Goal: Information Seeking & Learning: Learn about a topic

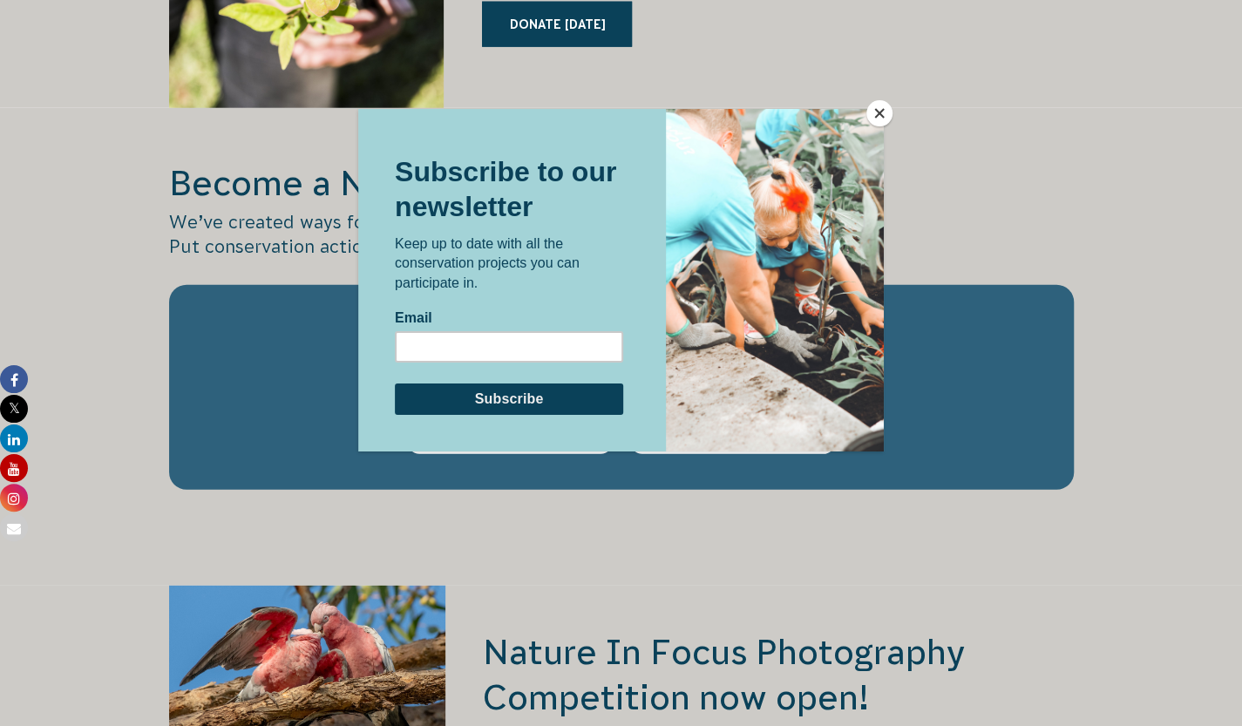
scroll to position [2788, 0]
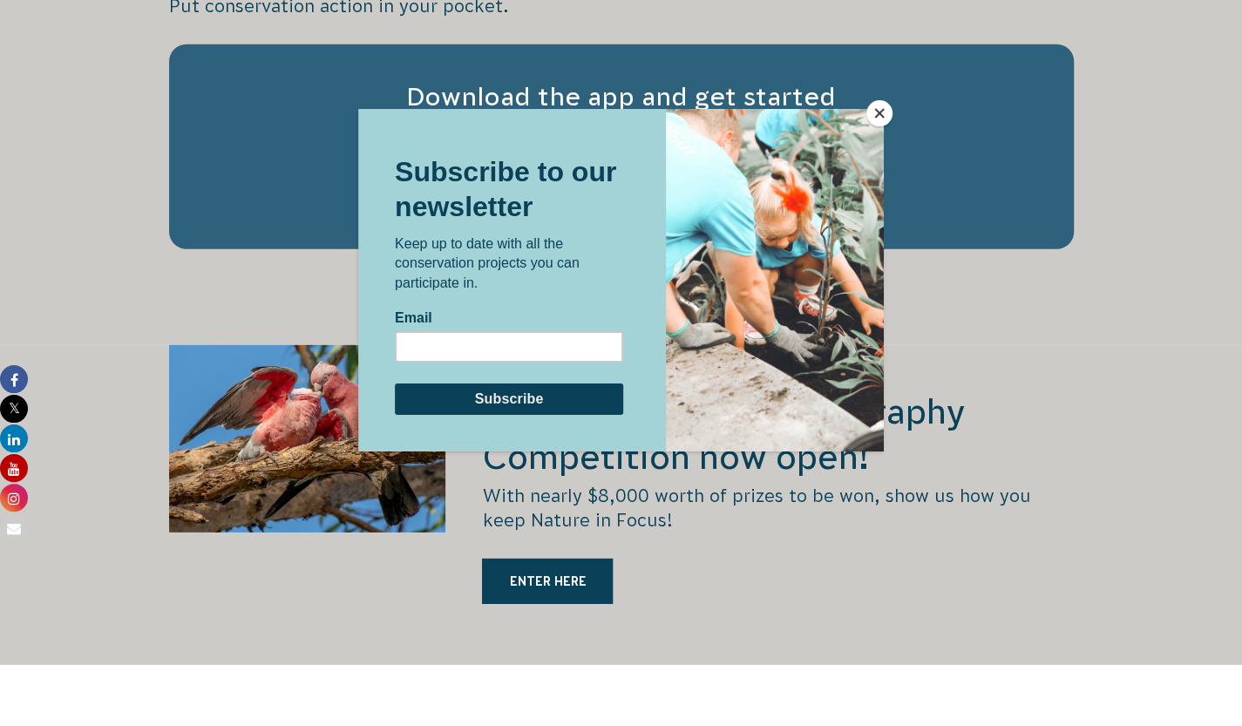
click at [462, 350] on input "Email" at bounding box center [509, 345] width 228 height 31
type input "HADDEHGHANI@GMAIL.COM"
click at [470, 401] on input "Subscribe" at bounding box center [509, 398] width 228 height 31
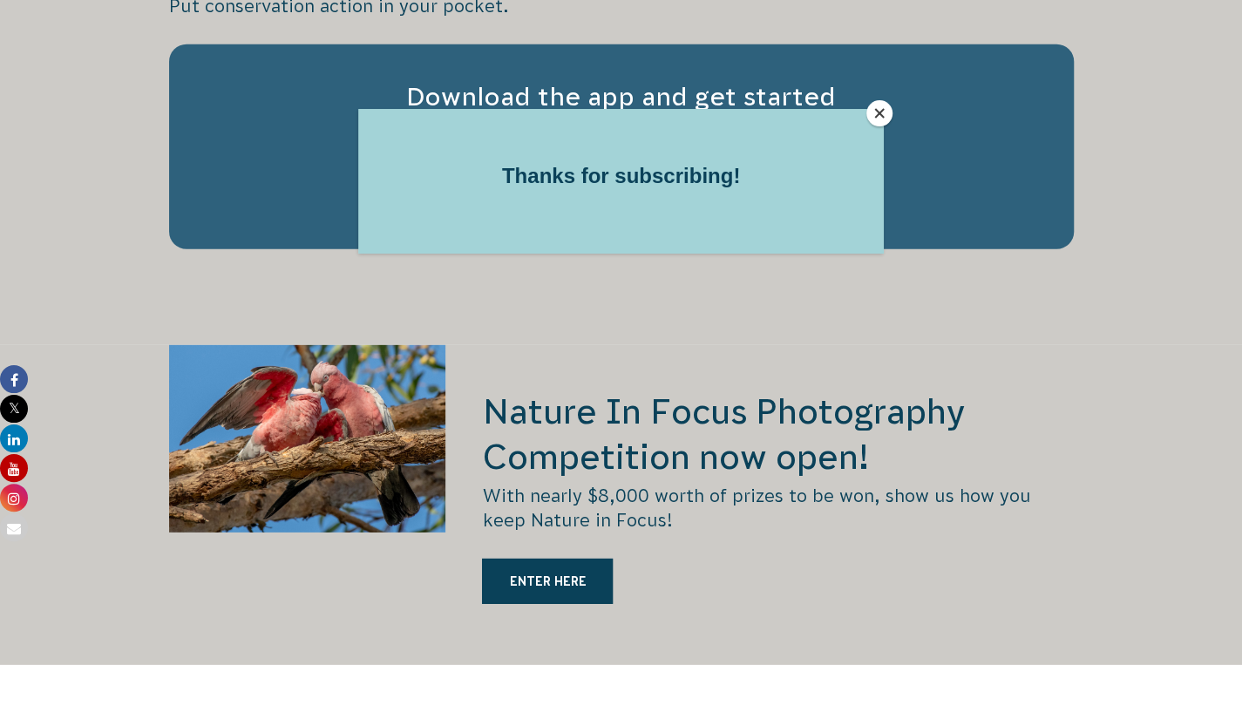
click at [892, 114] on div at bounding box center [621, 363] width 1242 height 726
click at [882, 119] on button "Close" at bounding box center [879, 113] width 26 height 26
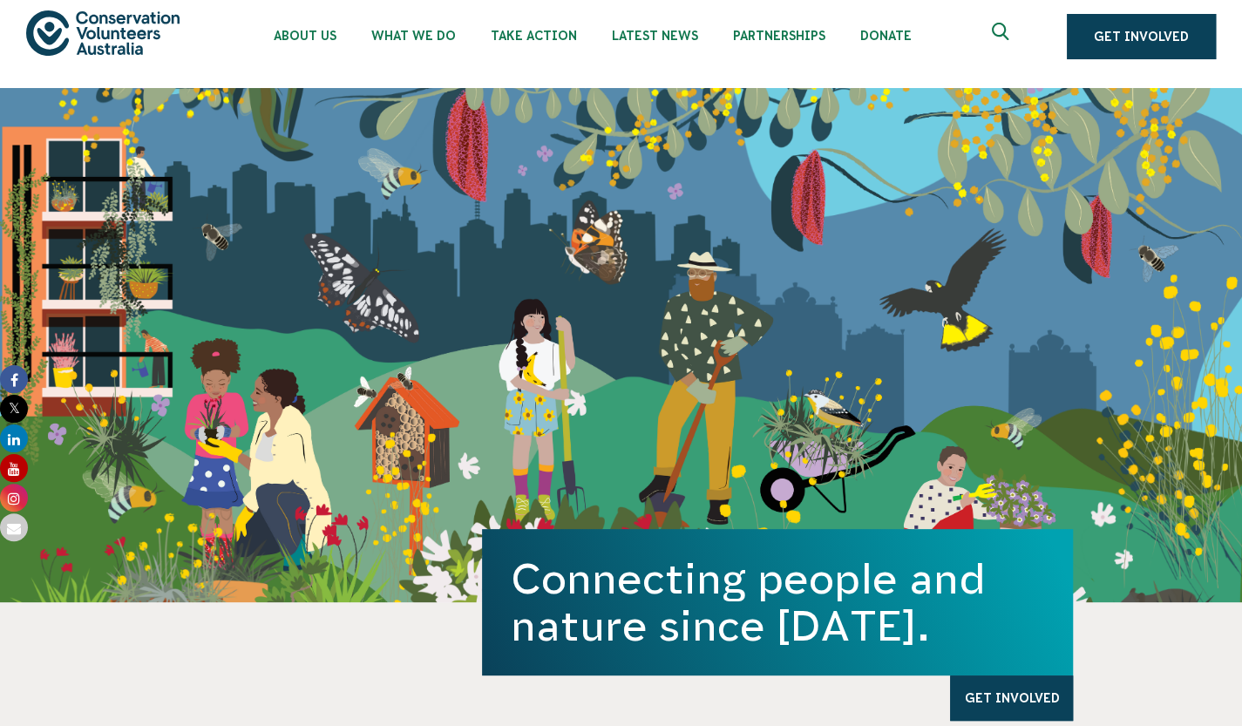
scroll to position [0, 0]
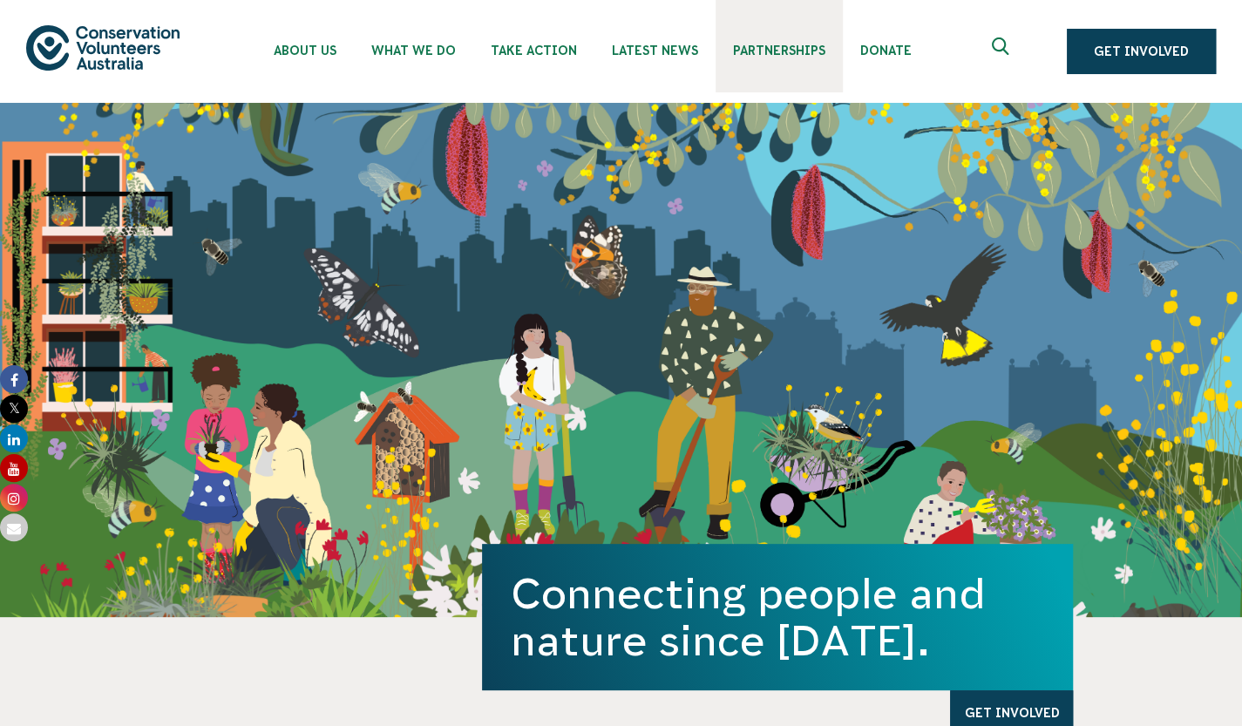
click at [843, 36] on link "Partnerships" at bounding box center [778, 46] width 127 height 92
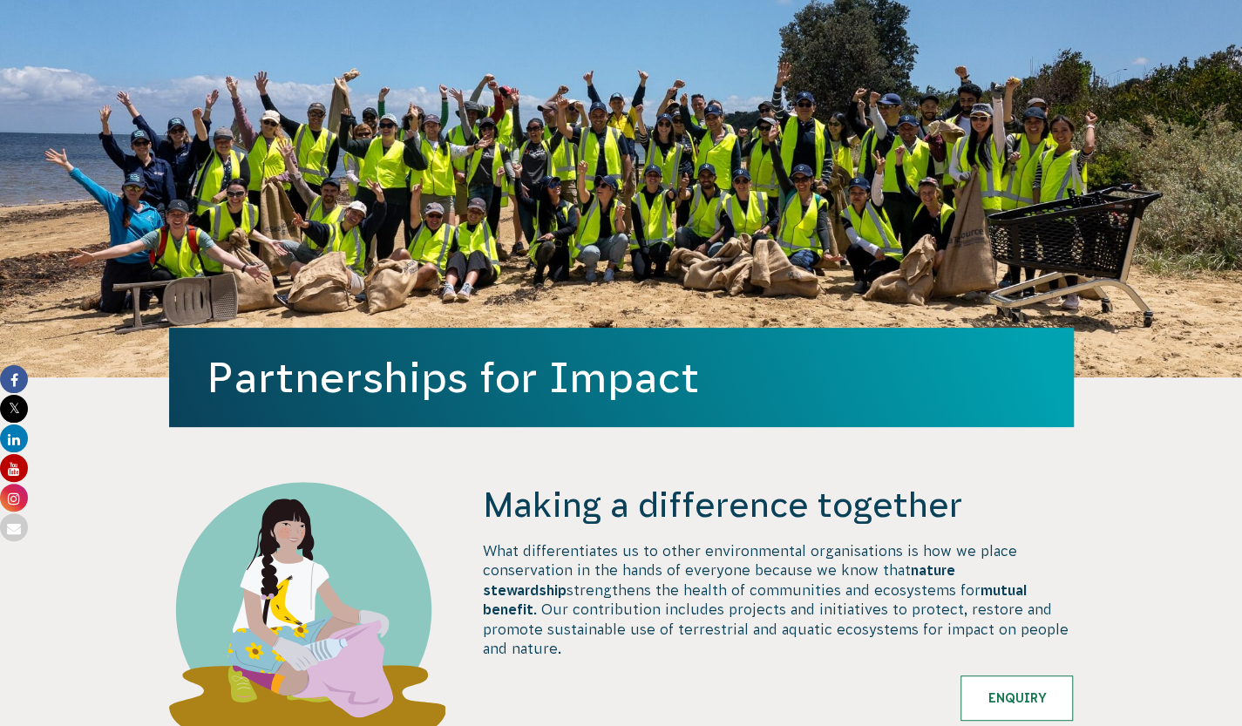
scroll to position [523, 0]
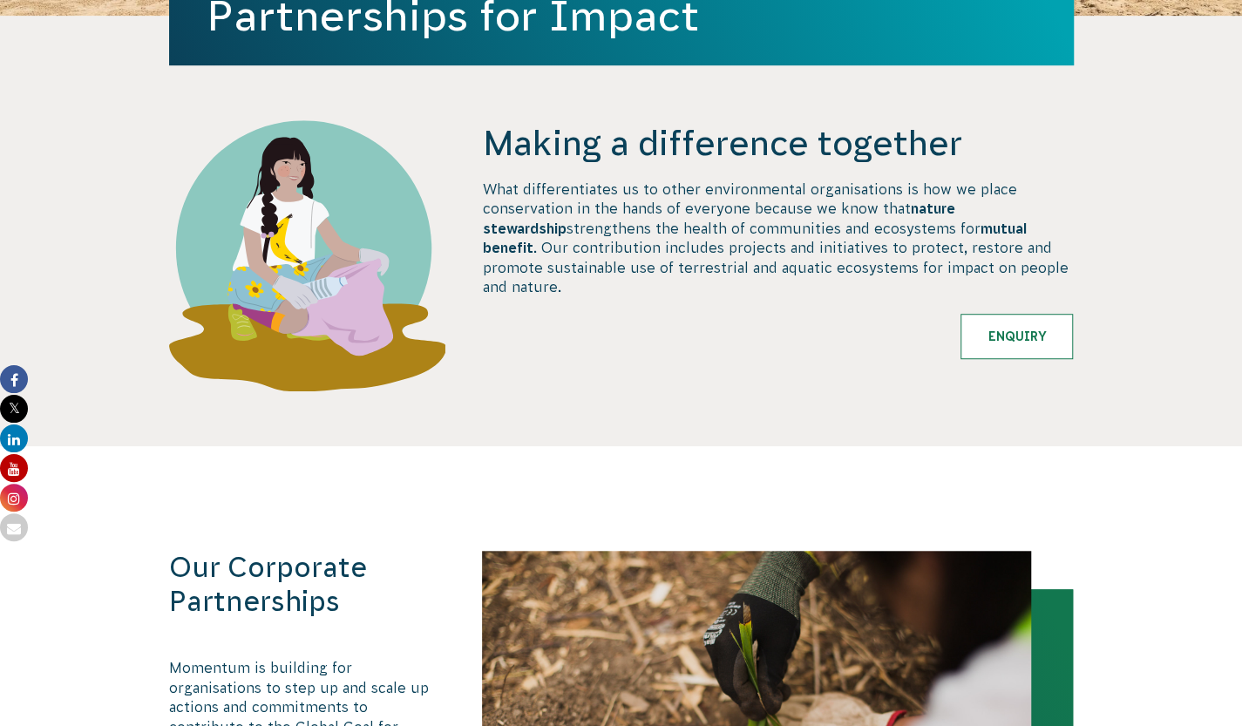
click at [539, 290] on p "What differentiates us to other environmental organisations is how we place con…" at bounding box center [777, 237] width 591 height 117
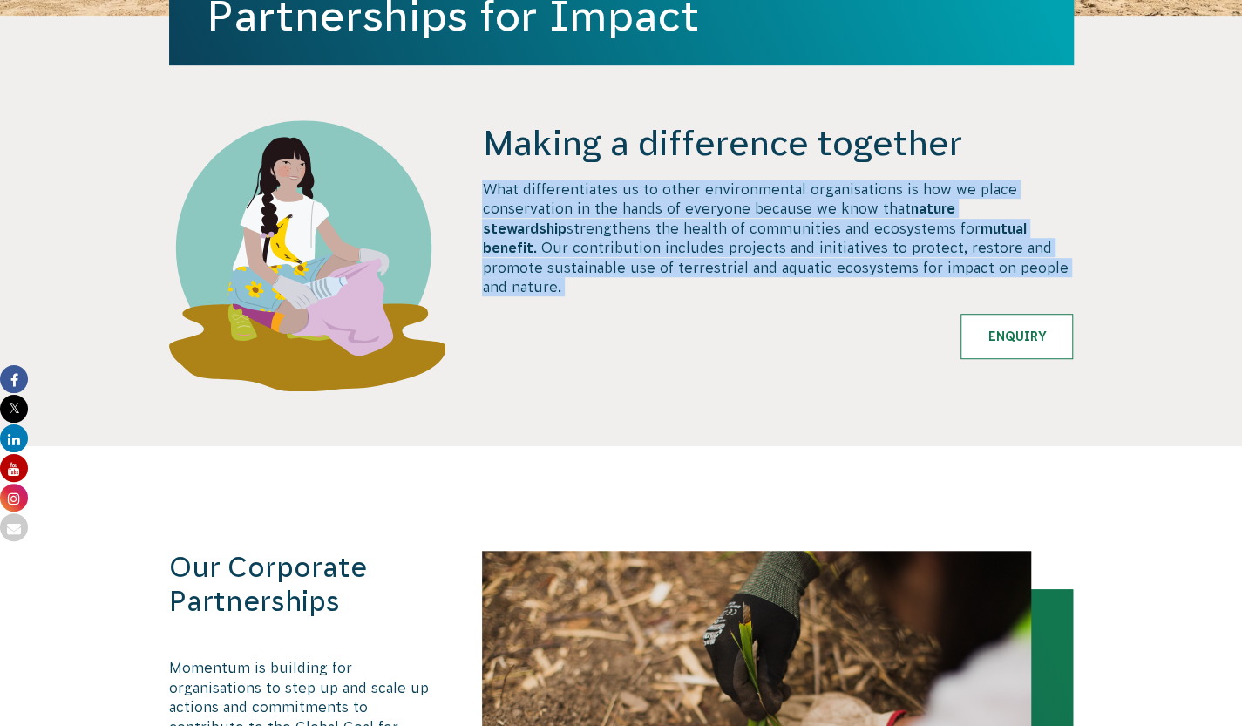
click at [539, 290] on p "What differentiates us to other environmental organisations is how we place con…" at bounding box center [777, 237] width 591 height 117
click at [615, 296] on p "What differentiates us to other environmental organisations is how we place con…" at bounding box center [777, 237] width 591 height 117
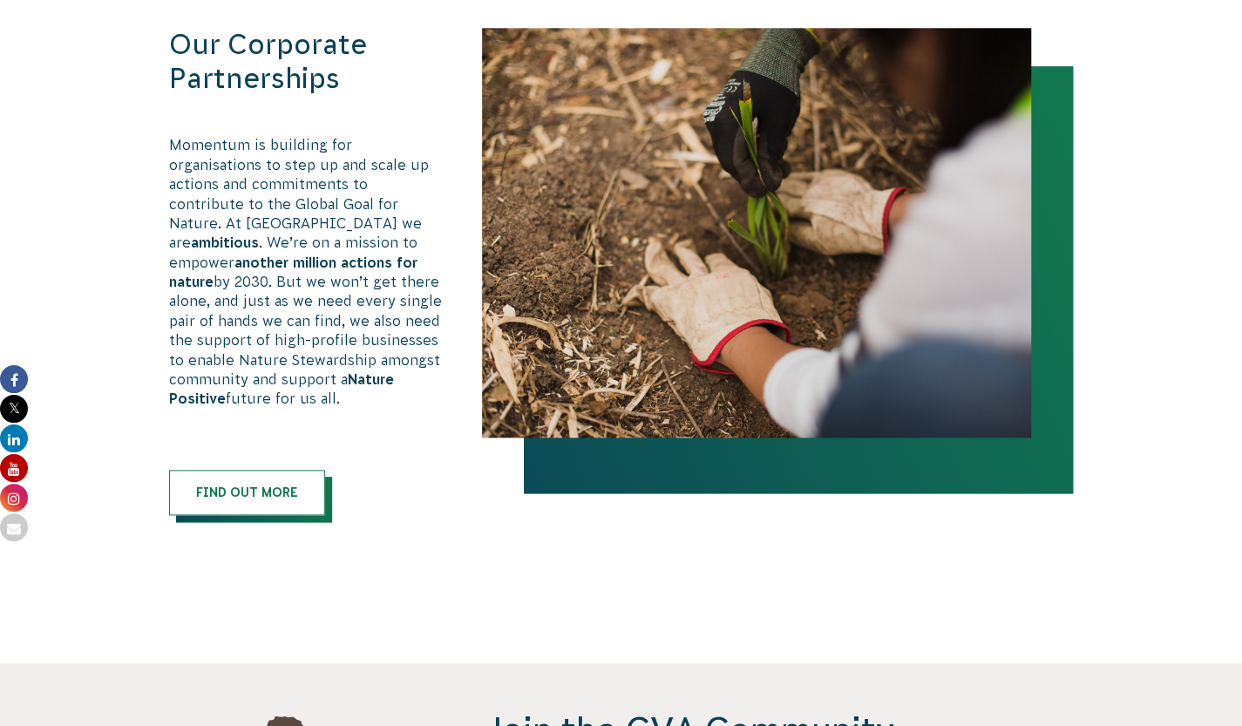
scroll to position [1133, 0]
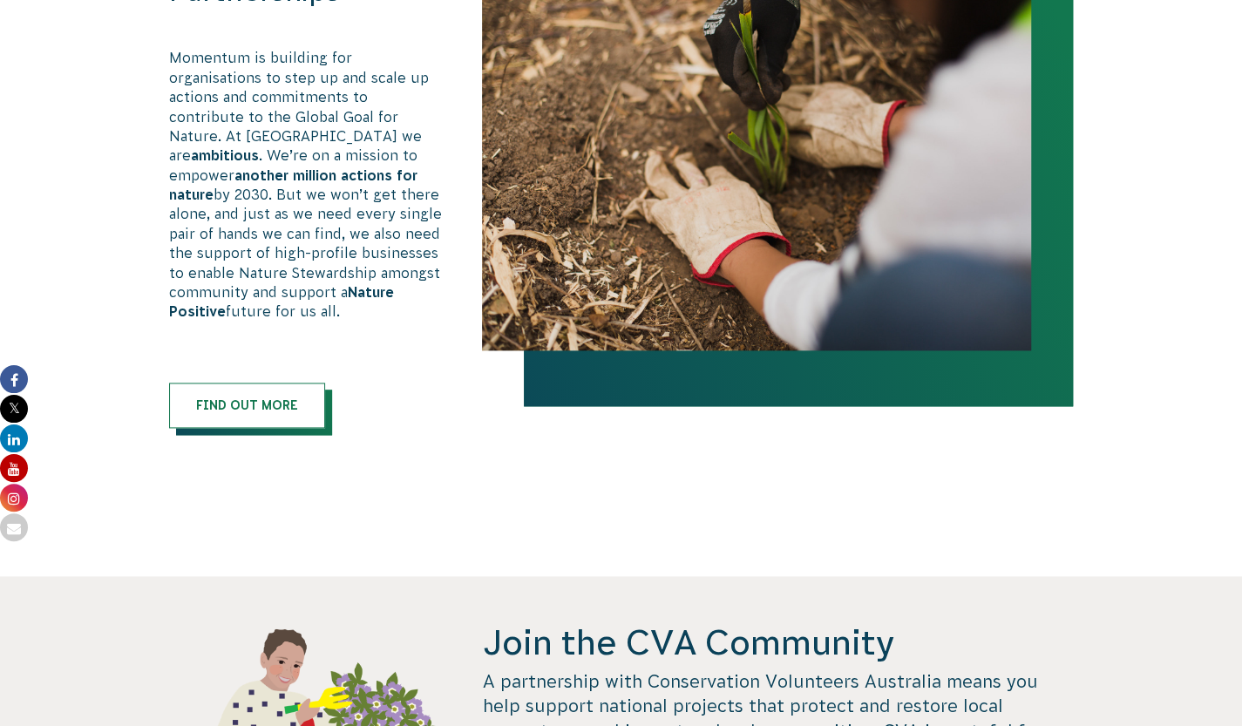
click at [328, 221] on p "Momentum is building for organisations to step up and scale up actions and comm…" at bounding box center [307, 184] width 277 height 273
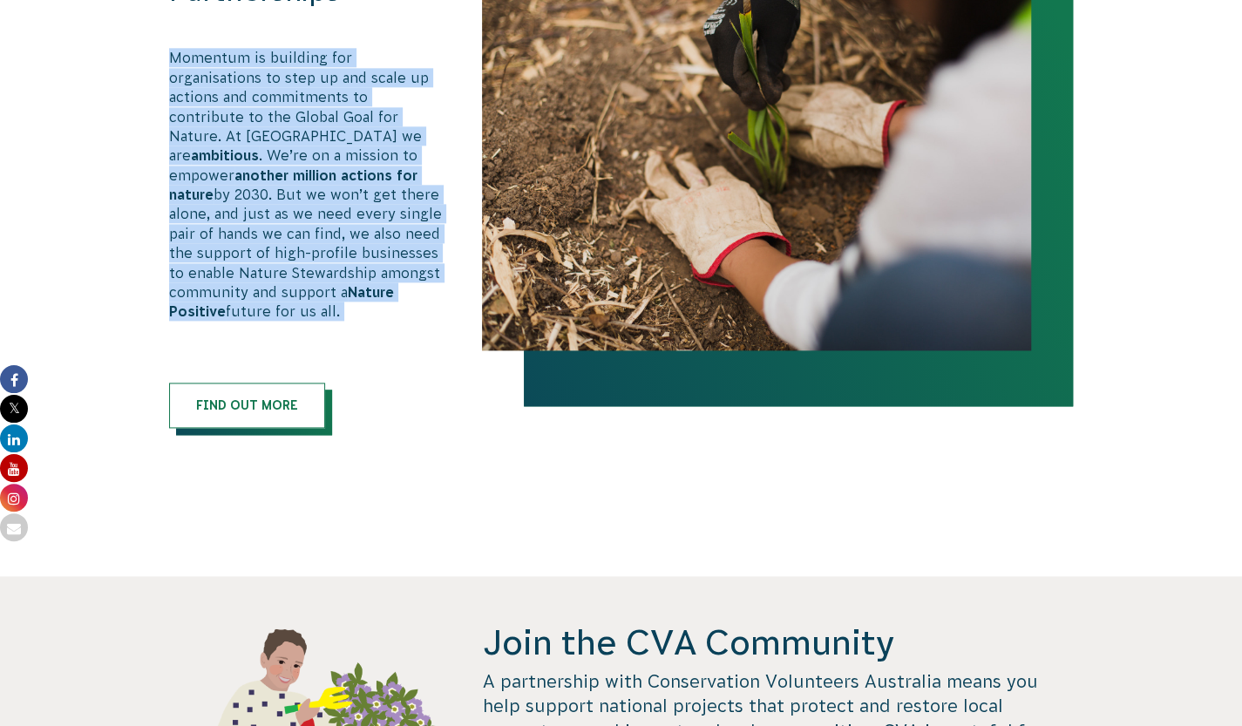
click at [328, 221] on p "Momentum is building for organisations to step up and scale up actions and comm…" at bounding box center [307, 184] width 277 height 273
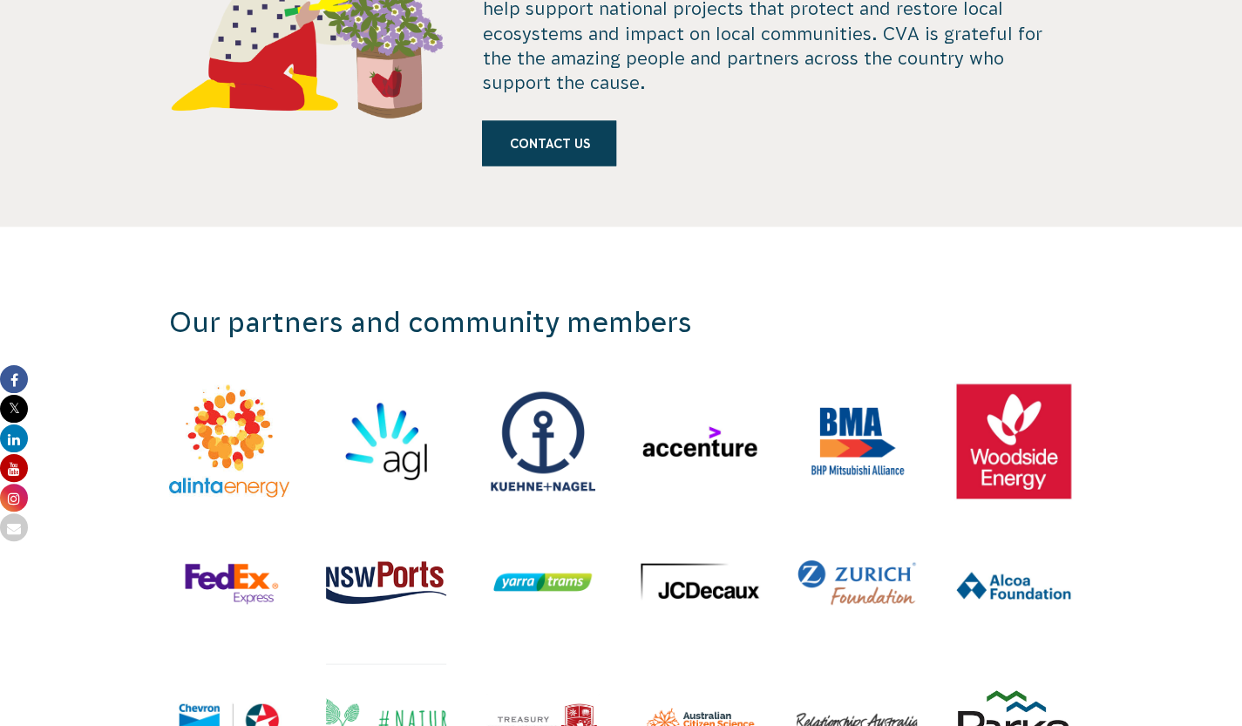
scroll to position [1830, 0]
click at [647, 64] on p "A partnership with Conservation Volunteers Australia means you help support nat…" at bounding box center [777, 33] width 591 height 122
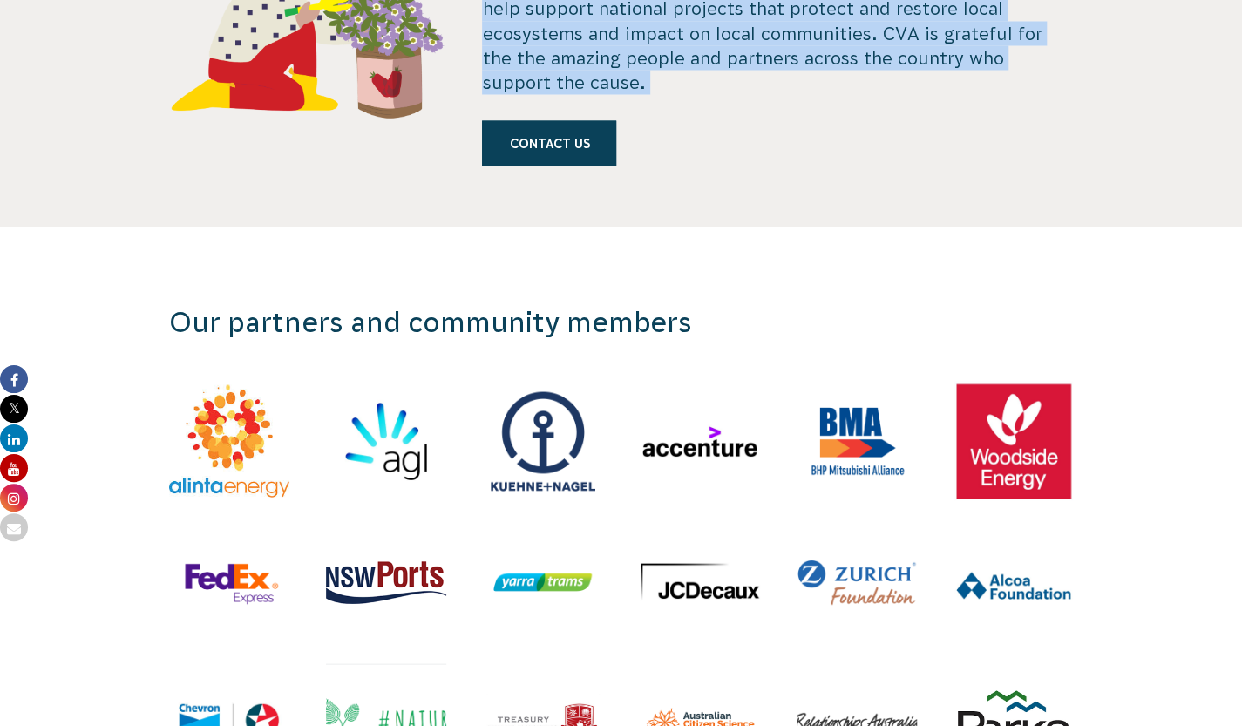
click at [647, 64] on p "A partnership with Conservation Volunteers Australia means you help support nat…" at bounding box center [777, 33] width 591 height 122
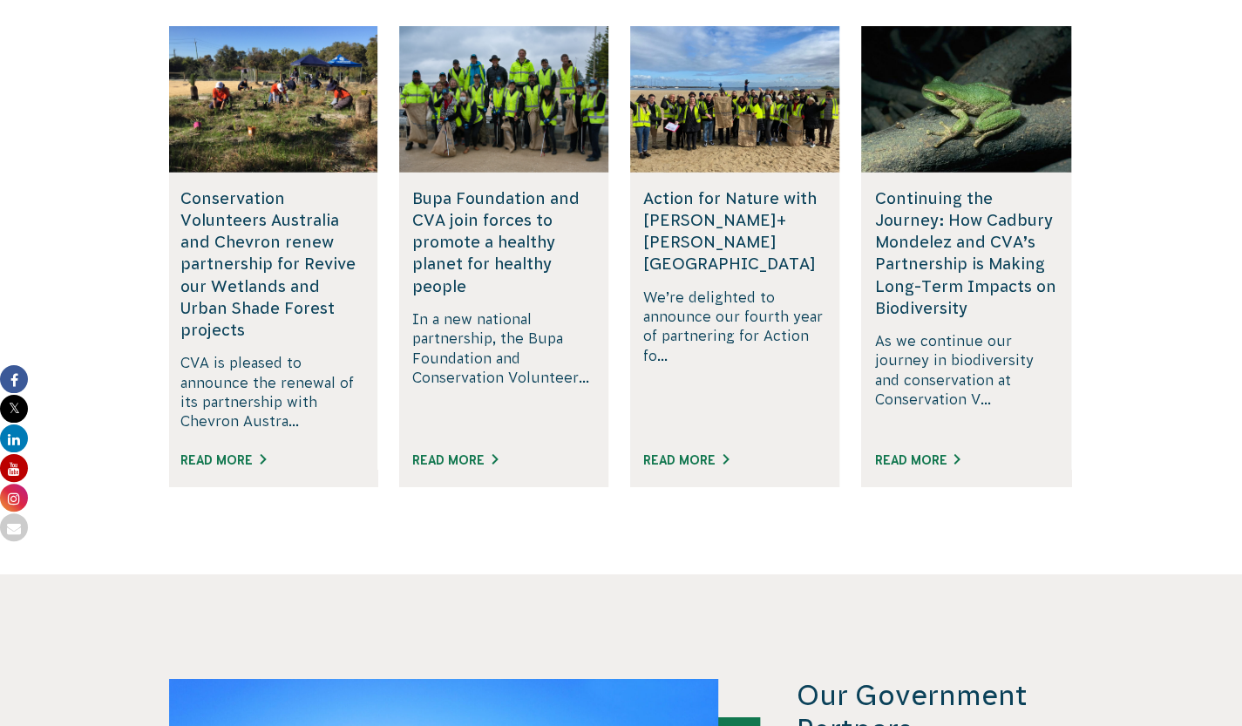
scroll to position [3050, 0]
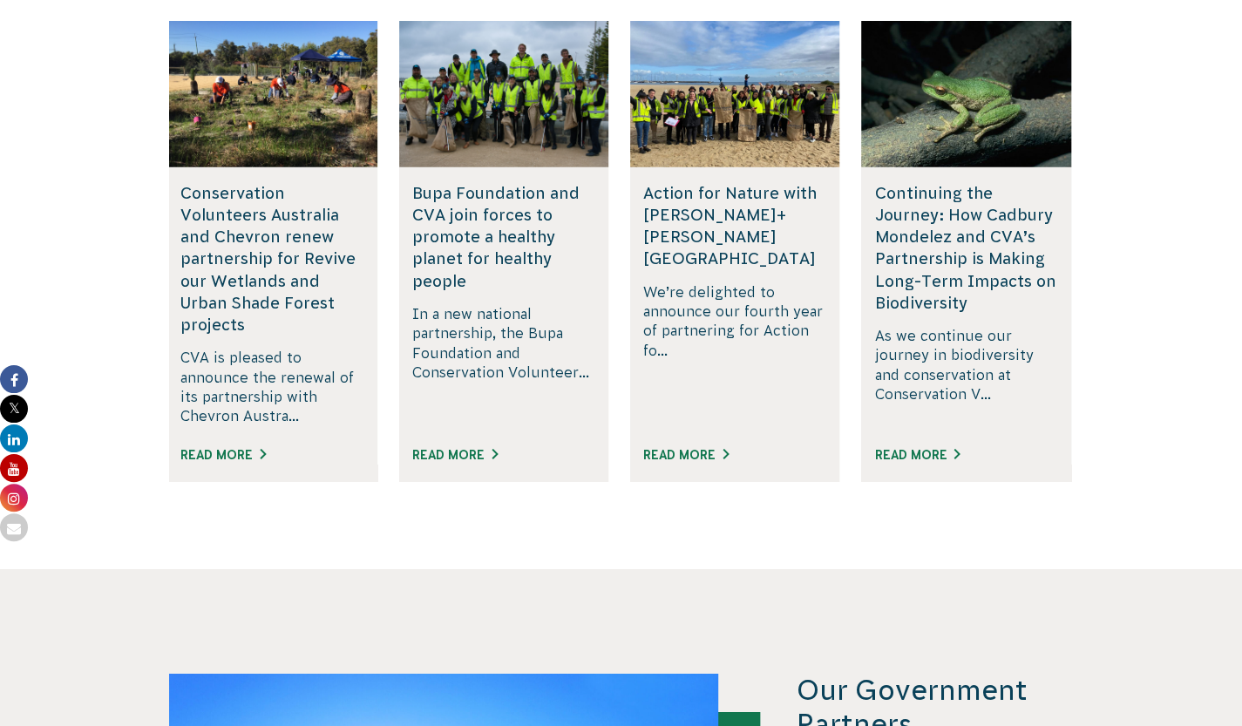
click at [99, 261] on section "Some of our partnership activities Conservation Volunteers Australia and Chevro…" at bounding box center [621, 218] width 1242 height 702
click at [915, 462] on link "Read More" at bounding box center [916, 455] width 85 height 14
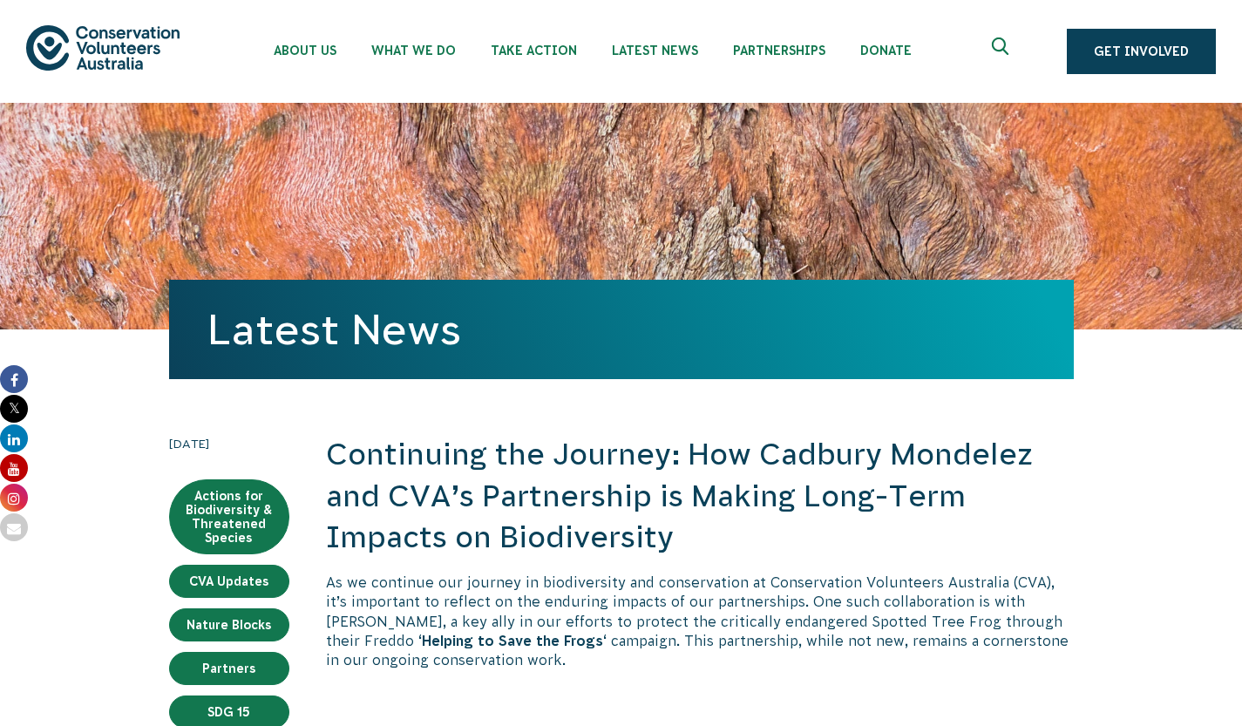
scroll to position [349, 0]
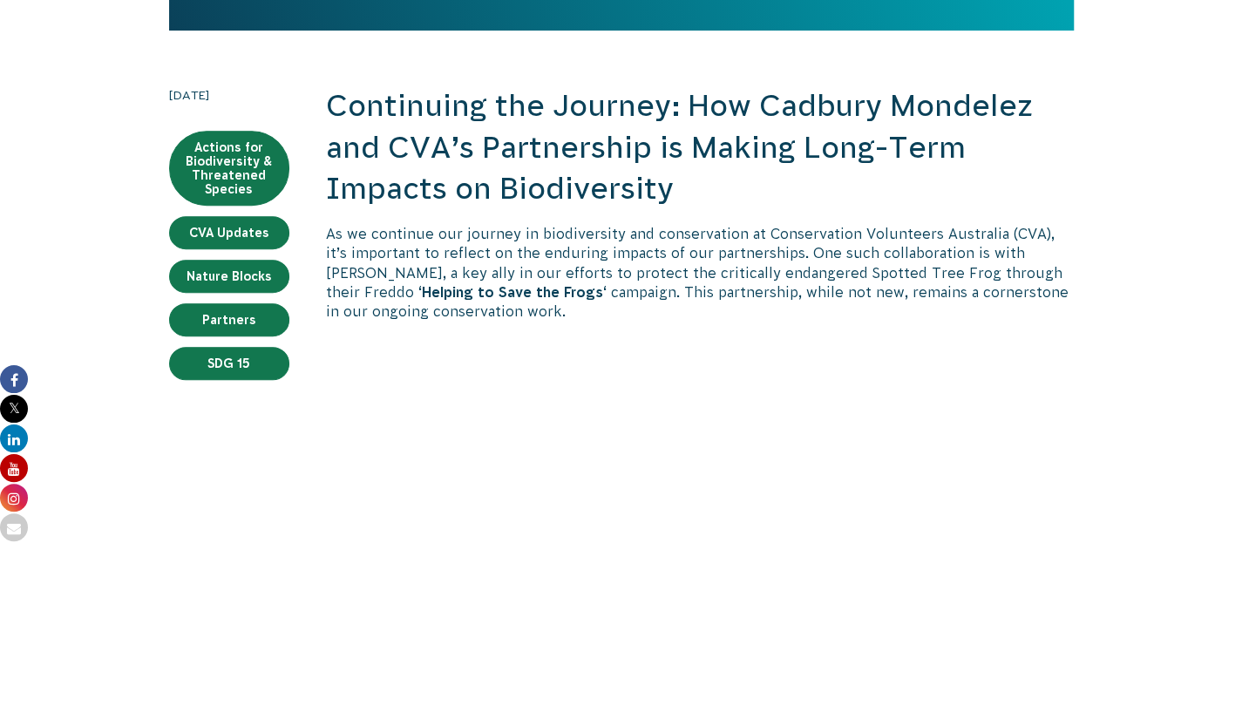
click at [488, 210] on h2 "Continuing the Journey: How Cadbury Mondelez and CVA’s Partnership is Making Lo…" at bounding box center [700, 147] width 748 height 125
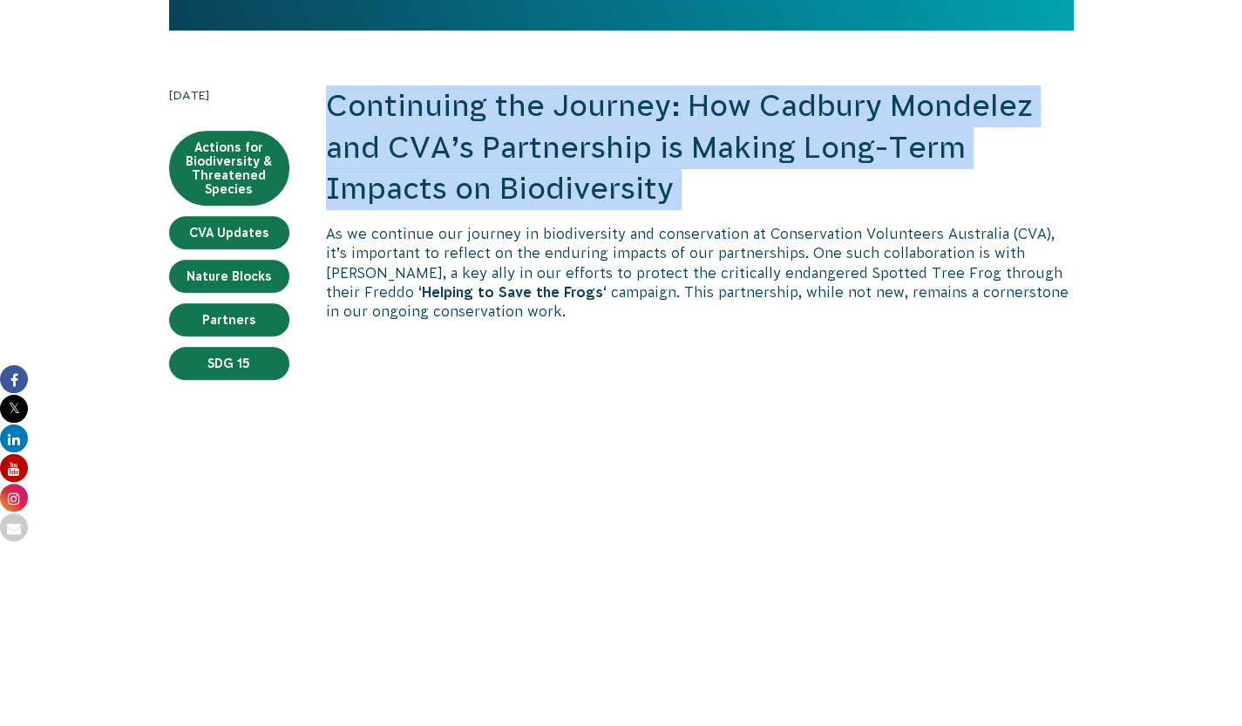
click at [488, 210] on h2 "Continuing the Journey: How Cadbury Mondelez and CVA’s Partnership is Making Lo…" at bounding box center [700, 147] width 748 height 125
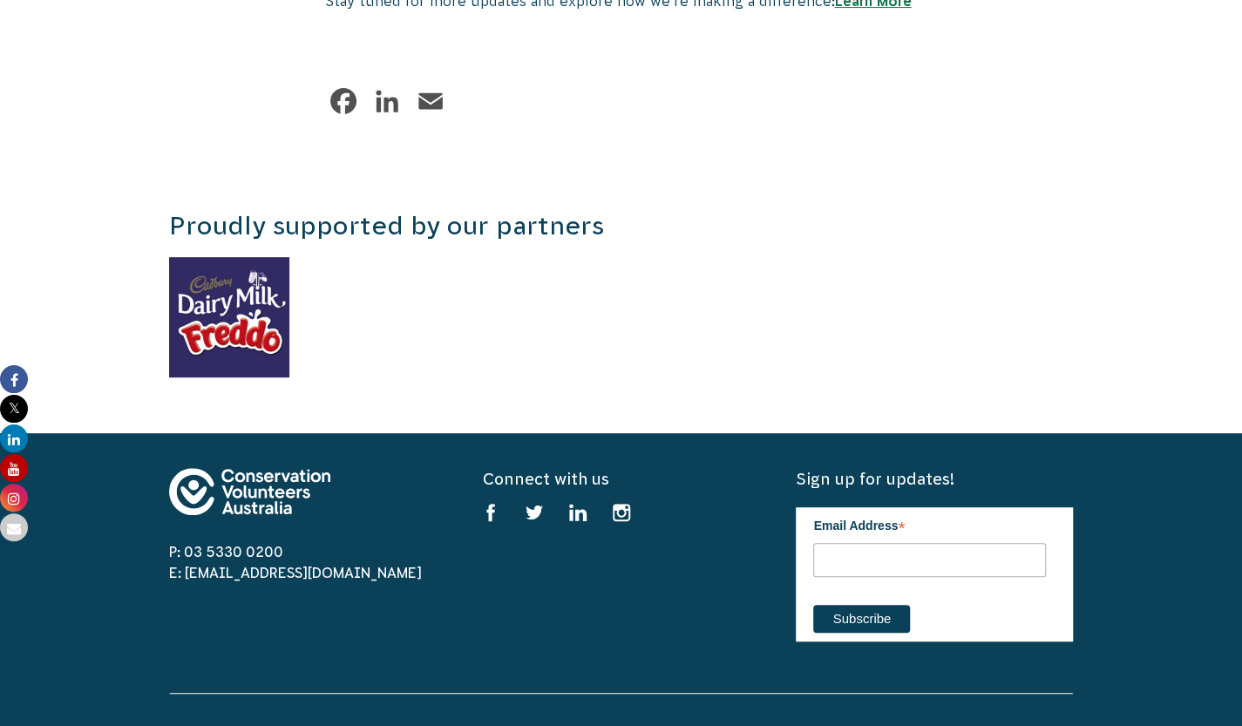
scroll to position [3485, 0]
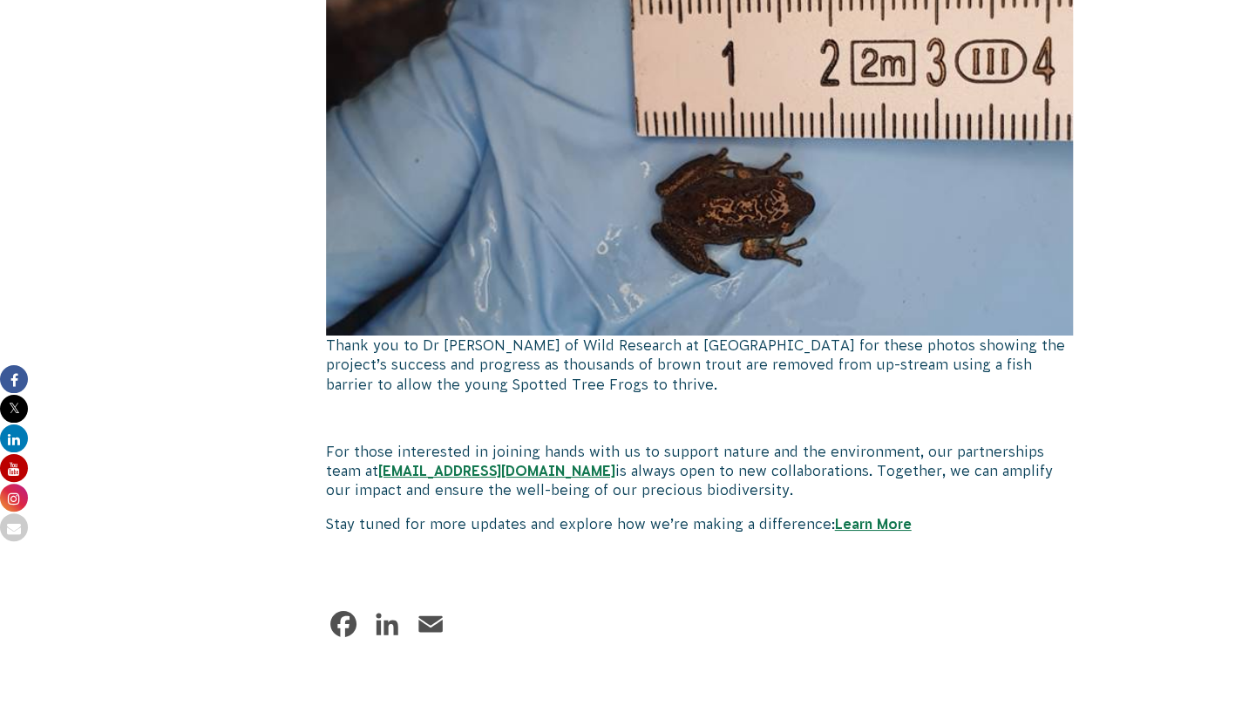
click at [565, 394] on p "Thank you to Dr Matt West of Wild Research at Melbourne University for these ph…" at bounding box center [700, 364] width 748 height 58
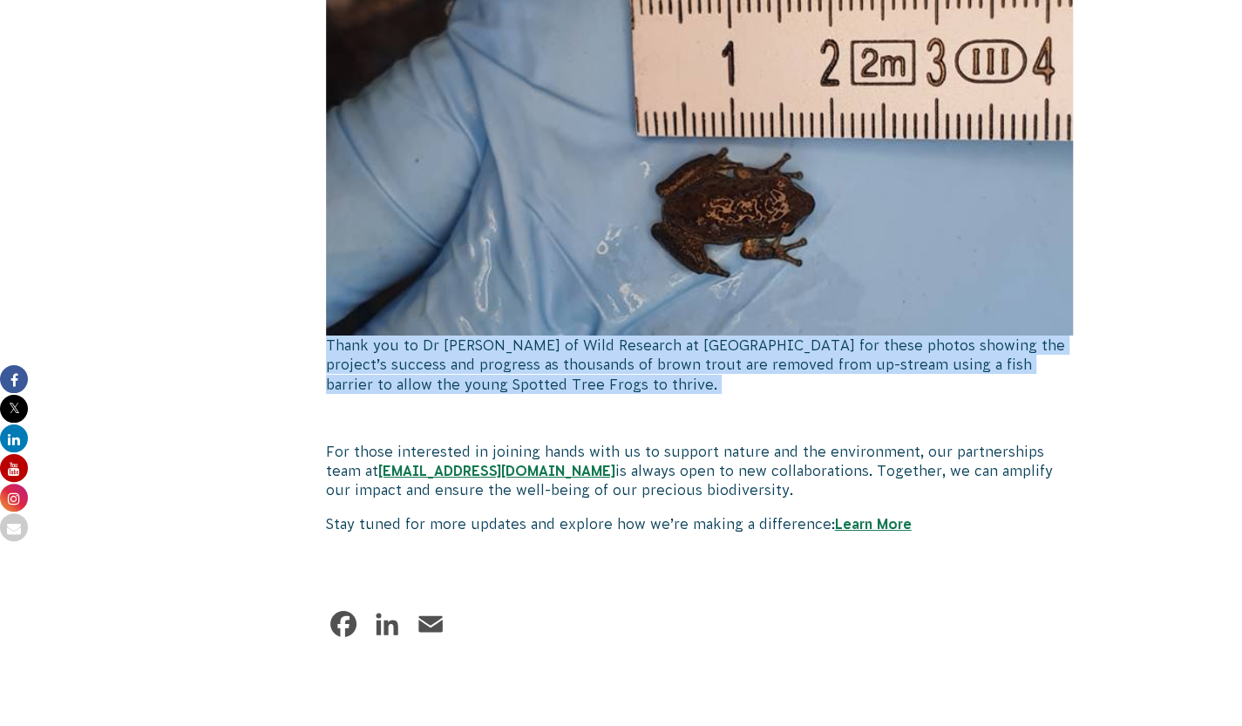
click at [566, 394] on p "Thank you to Dr Matt West of Wild Research at Melbourne University for these ph…" at bounding box center [700, 364] width 748 height 58
click at [568, 394] on p "Thank you to Dr Matt West of Wild Research at Melbourne University for these ph…" at bounding box center [700, 364] width 748 height 58
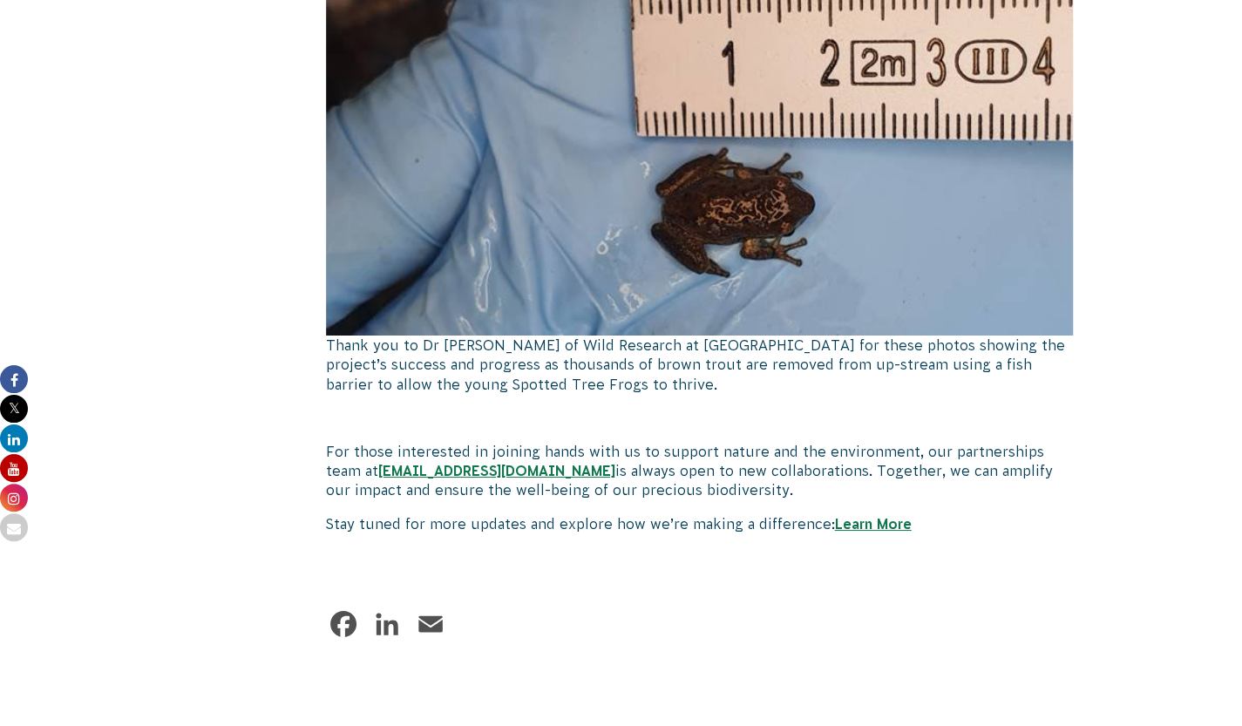
click at [534, 500] on p "For those interested in joining hands with us to support nature and the environ…" at bounding box center [700, 471] width 748 height 58
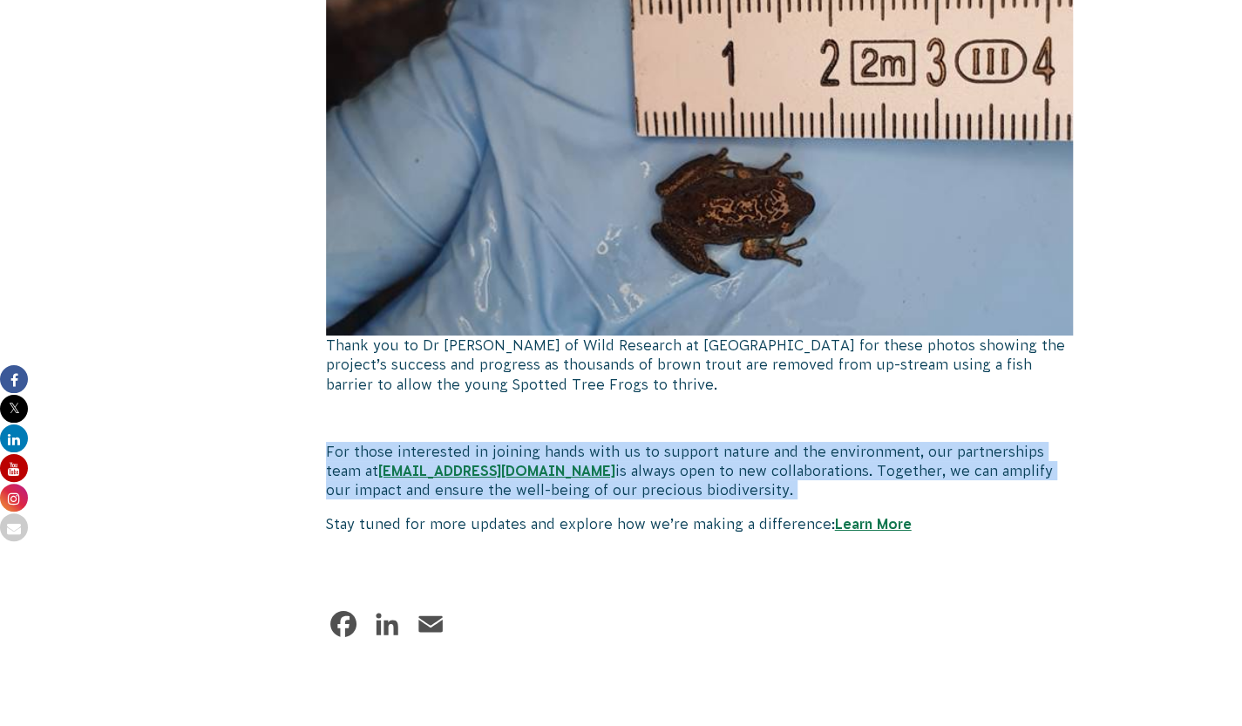
click at [534, 500] on p "For those interested in joining hands with us to support nature and the environ…" at bounding box center [700, 471] width 748 height 58
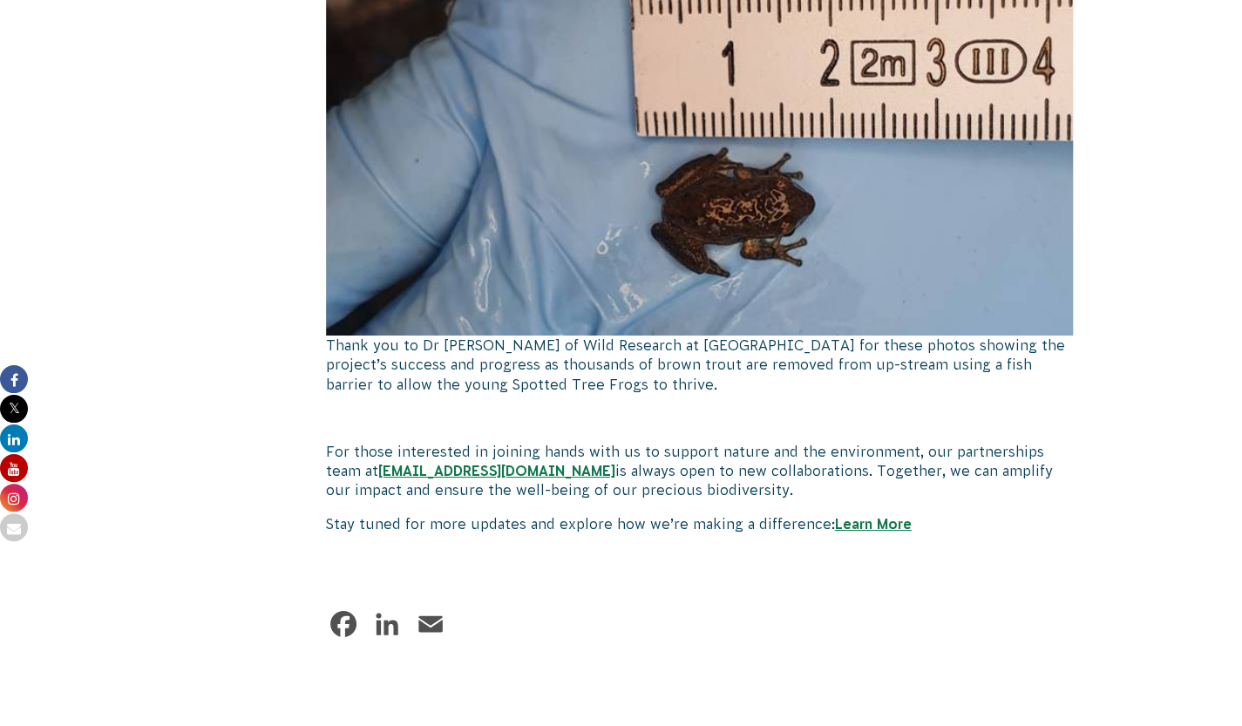
click at [815, 394] on p "Thank you to Dr Matt West of Wild Research at Melbourne University for these ph…" at bounding box center [700, 364] width 748 height 58
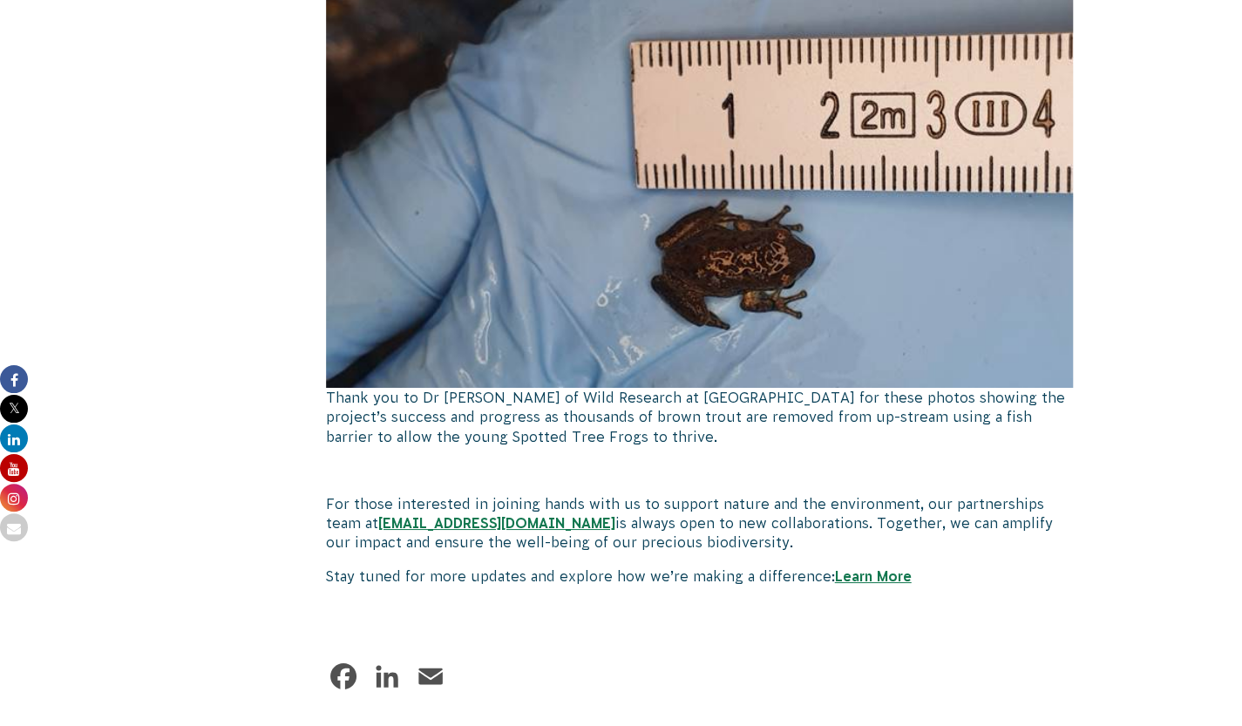
scroll to position [3398, 0]
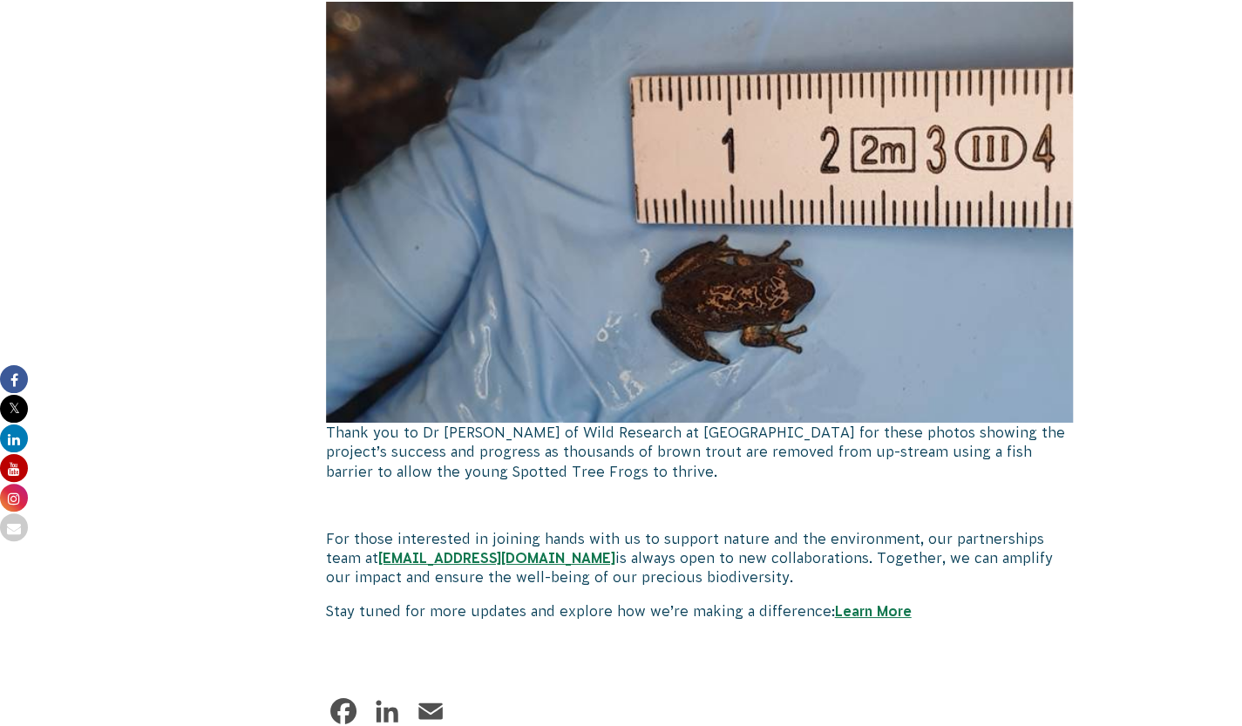
click at [741, 481] on p "Thank you to Dr Matt West of Wild Research at Melbourne University for these ph…" at bounding box center [700, 452] width 748 height 58
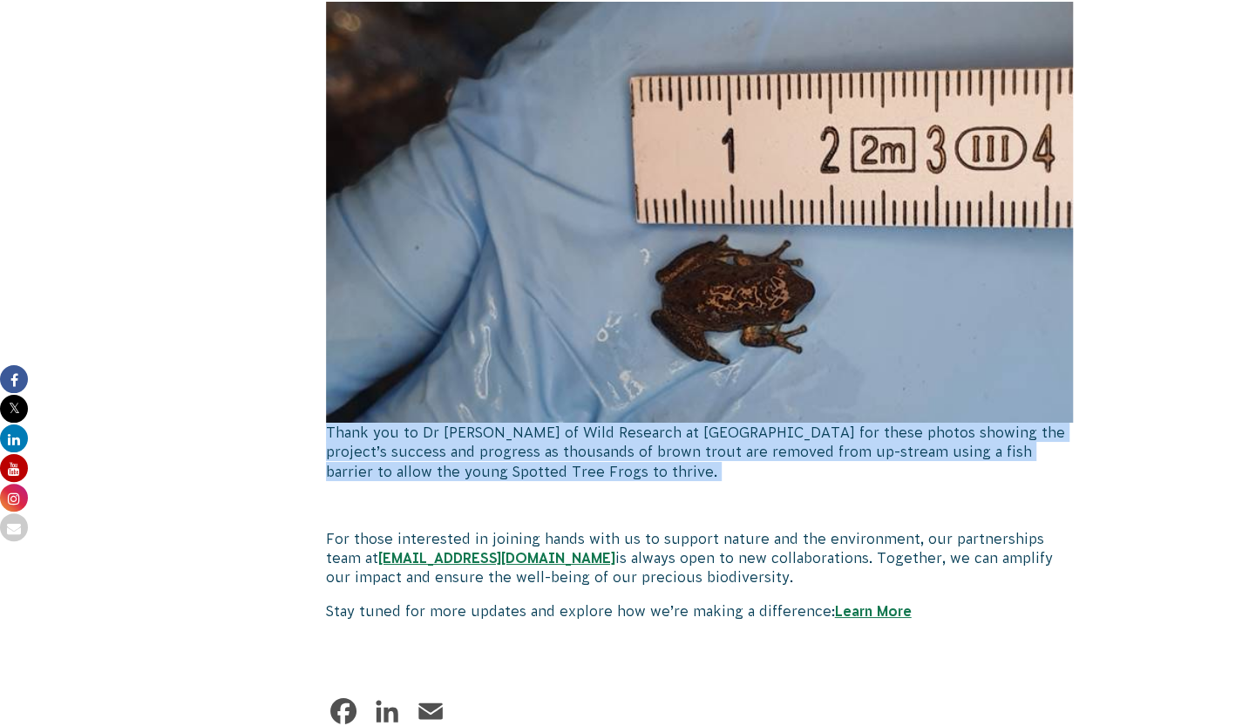
click at [741, 481] on p "Thank you to Dr Matt West of Wild Research at Melbourne University for these ph…" at bounding box center [700, 452] width 748 height 58
click at [576, 309] on img at bounding box center [700, 212] width 748 height 422
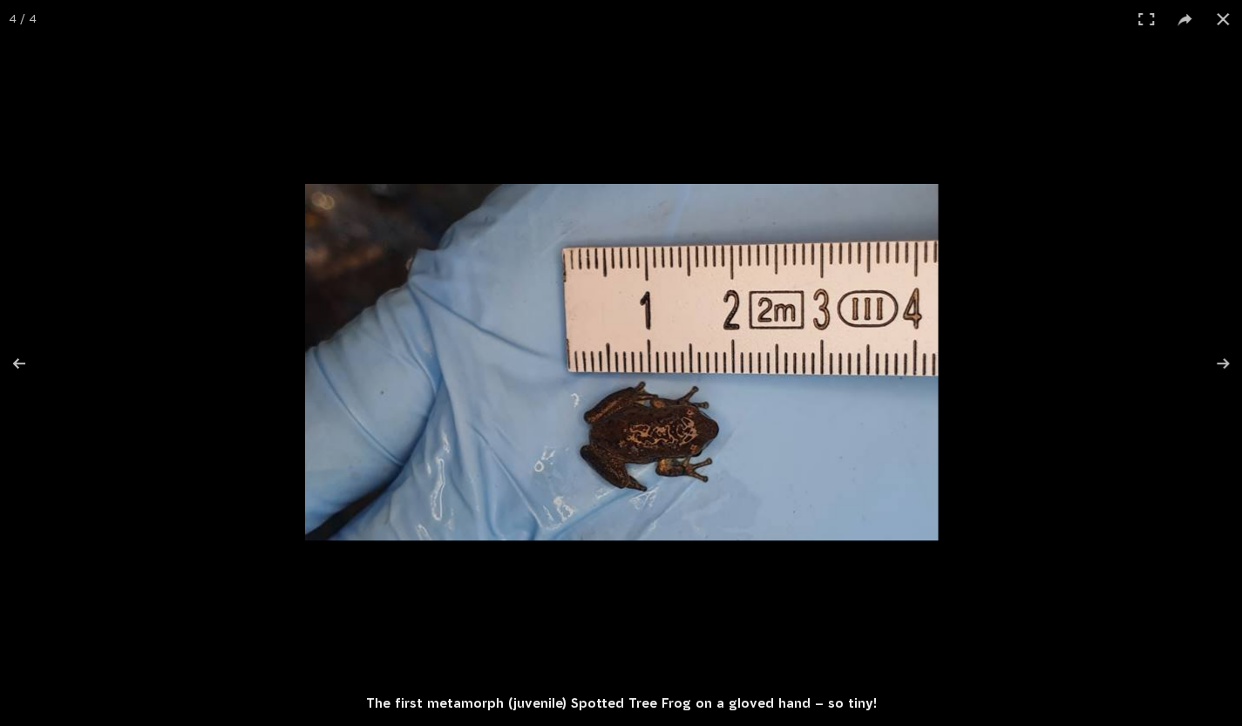
click at [561, 367] on img at bounding box center [621, 362] width 633 height 356
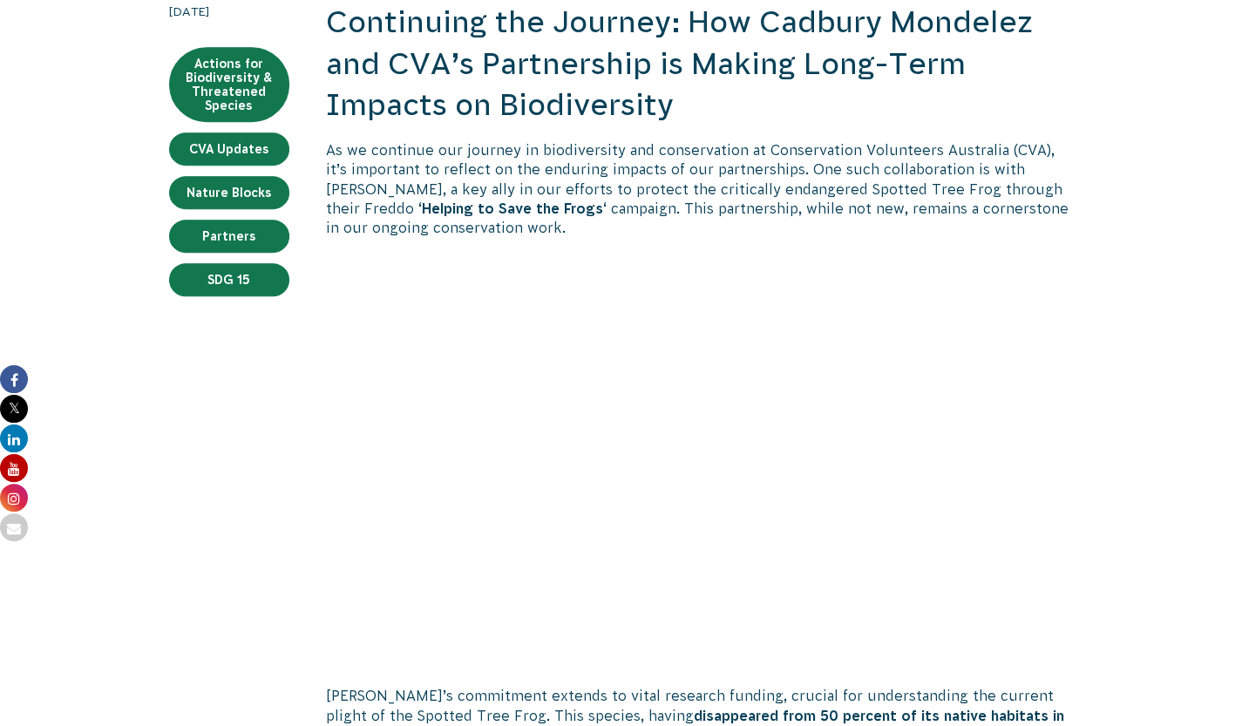
scroll to position [349, 0]
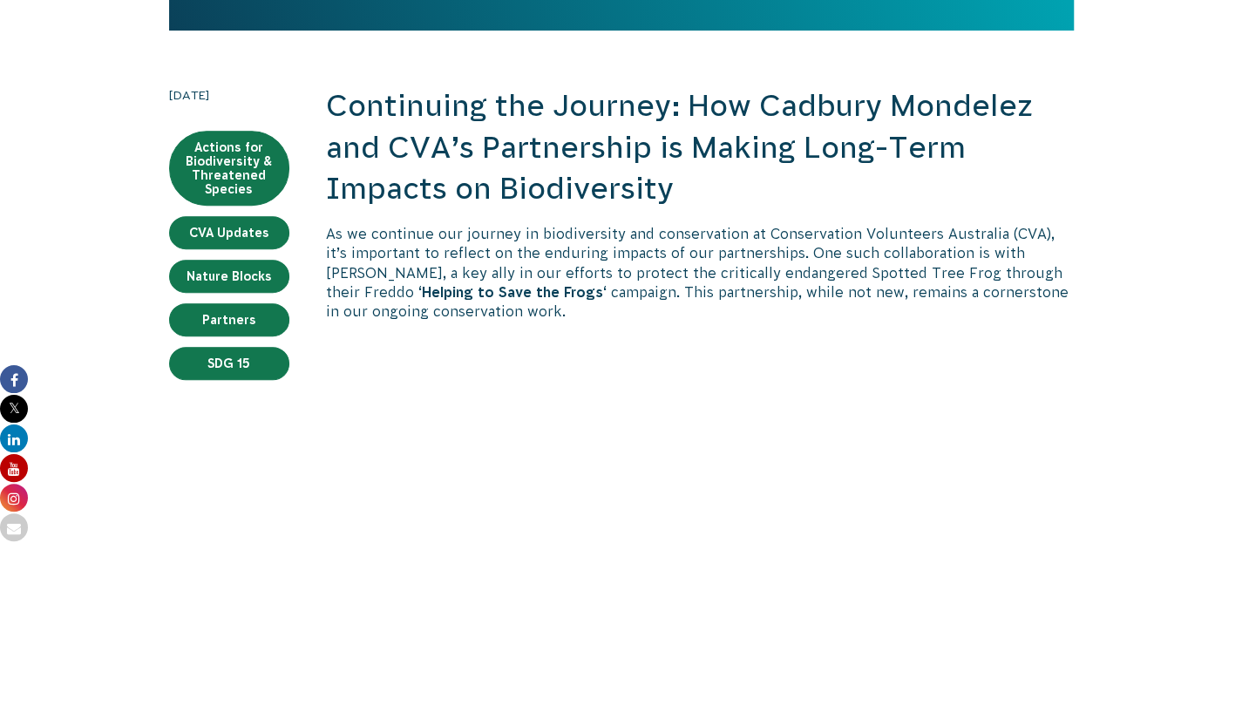
click at [591, 322] on p "As we continue our journey in biodiversity and conservation at Conservation Vol…" at bounding box center [700, 273] width 748 height 98
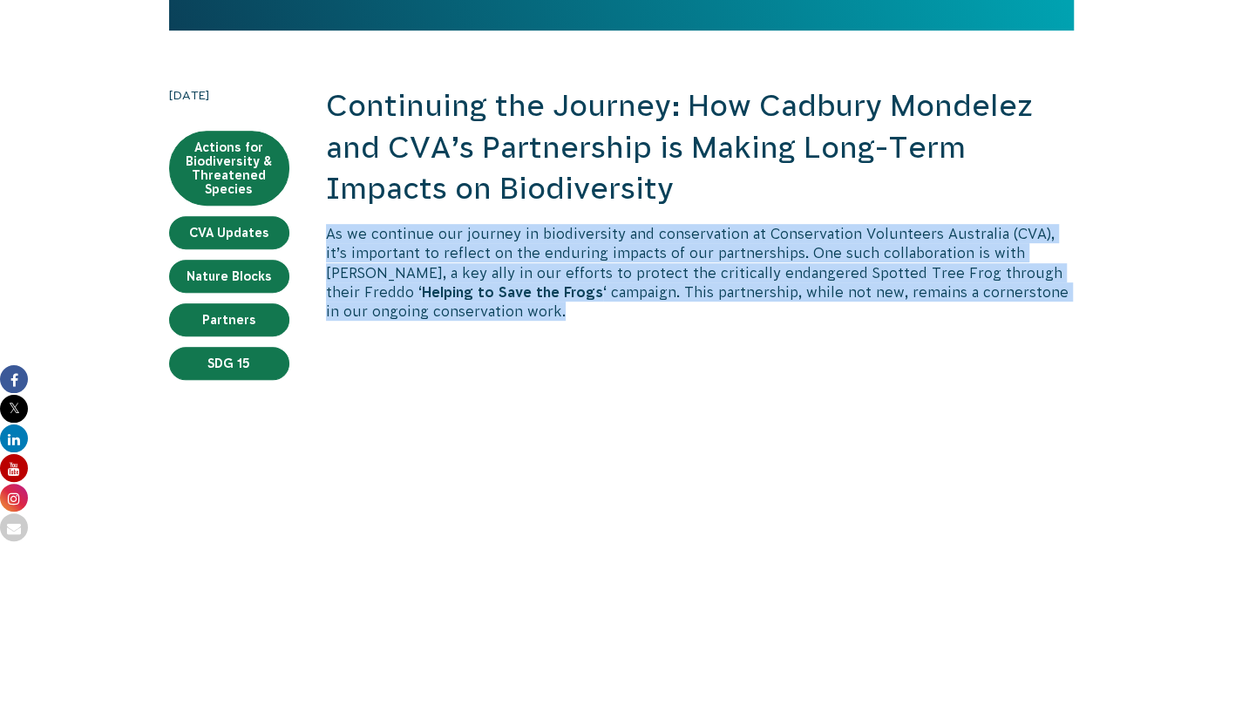
click at [591, 322] on p "As we continue our journey in biodiversity and conservation at Conservation Vol…" at bounding box center [700, 273] width 748 height 98
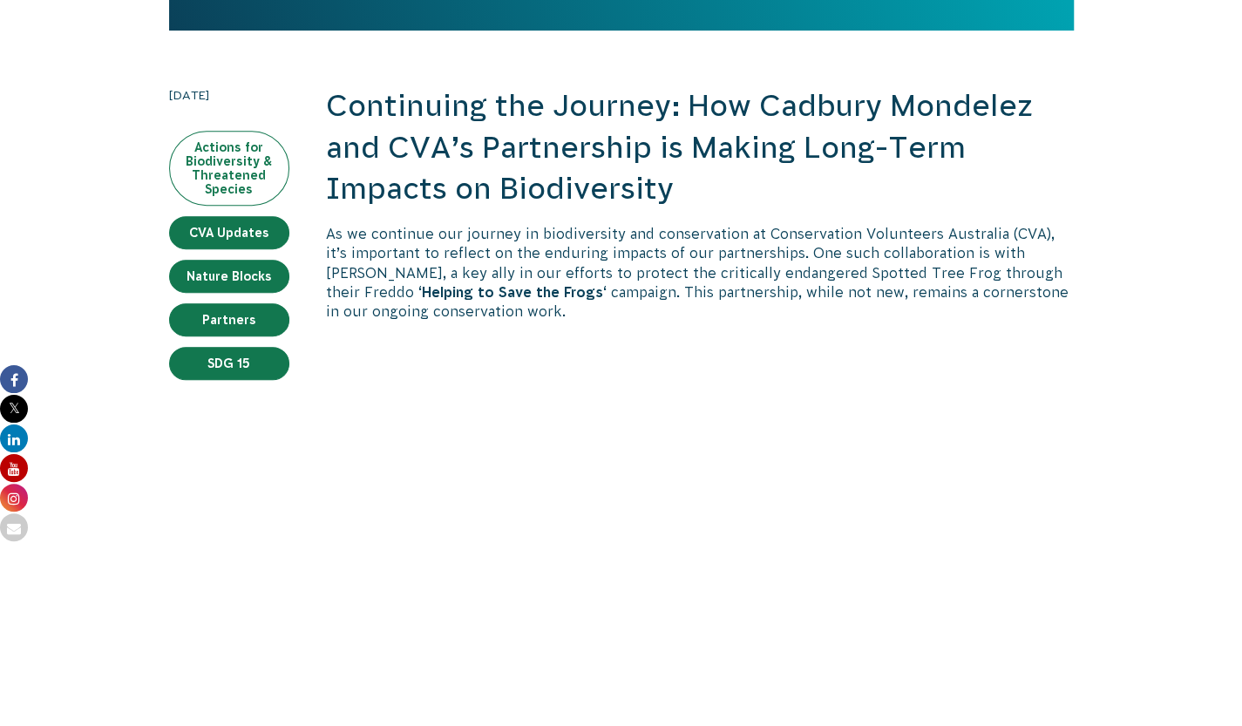
click at [237, 206] on link "Actions for Biodiversity & Threatened Species" at bounding box center [229, 168] width 120 height 75
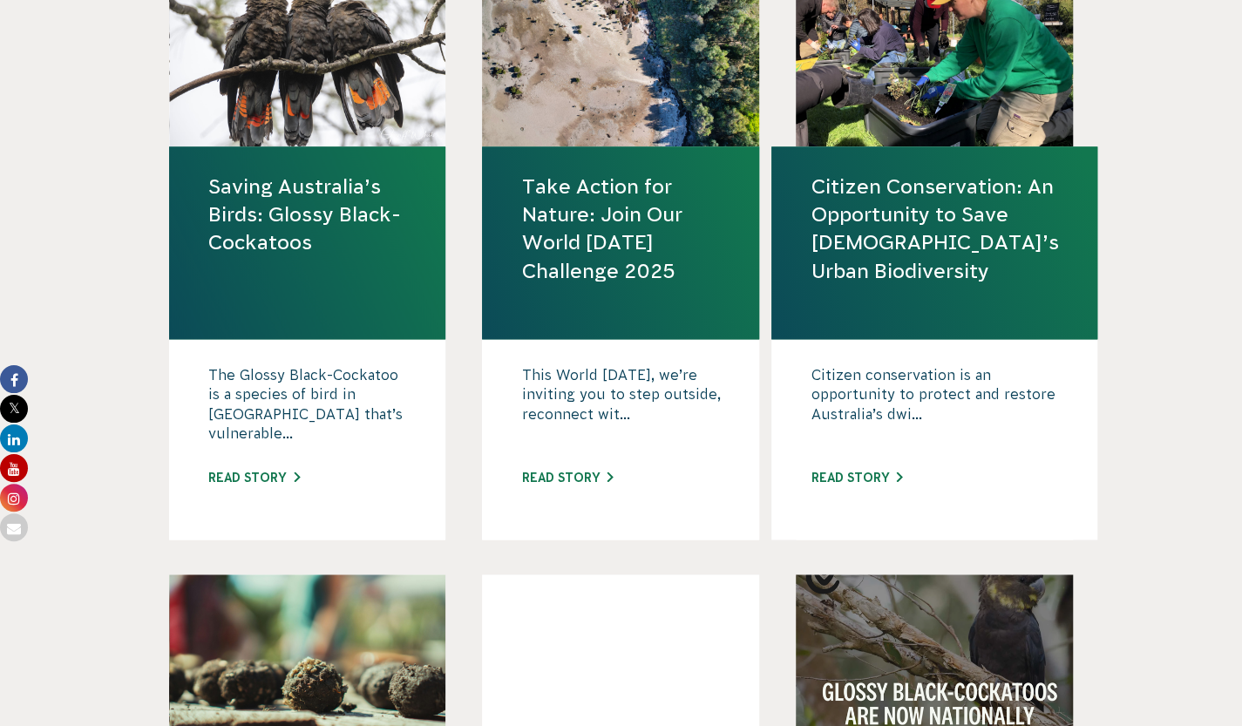
scroll to position [1220, 0]
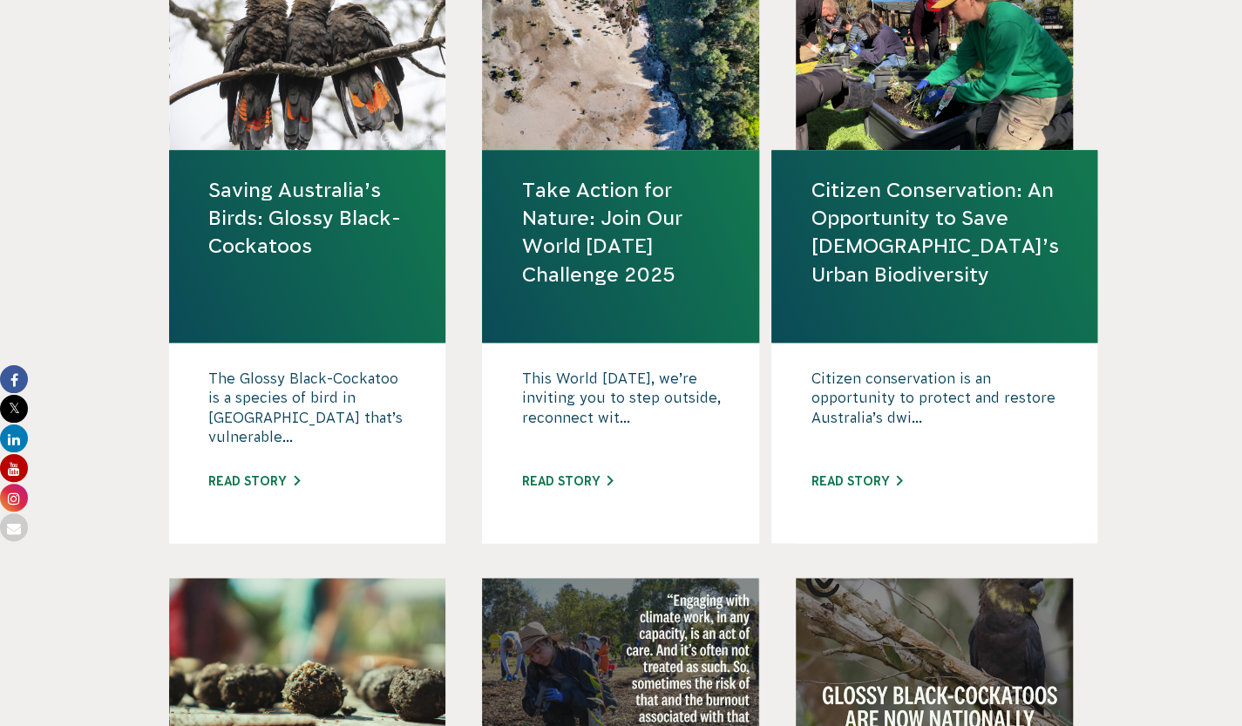
click at [573, 288] on link "Take Action for Nature: Join Our World [DATE] Challenge 2025" at bounding box center [620, 232] width 199 height 112
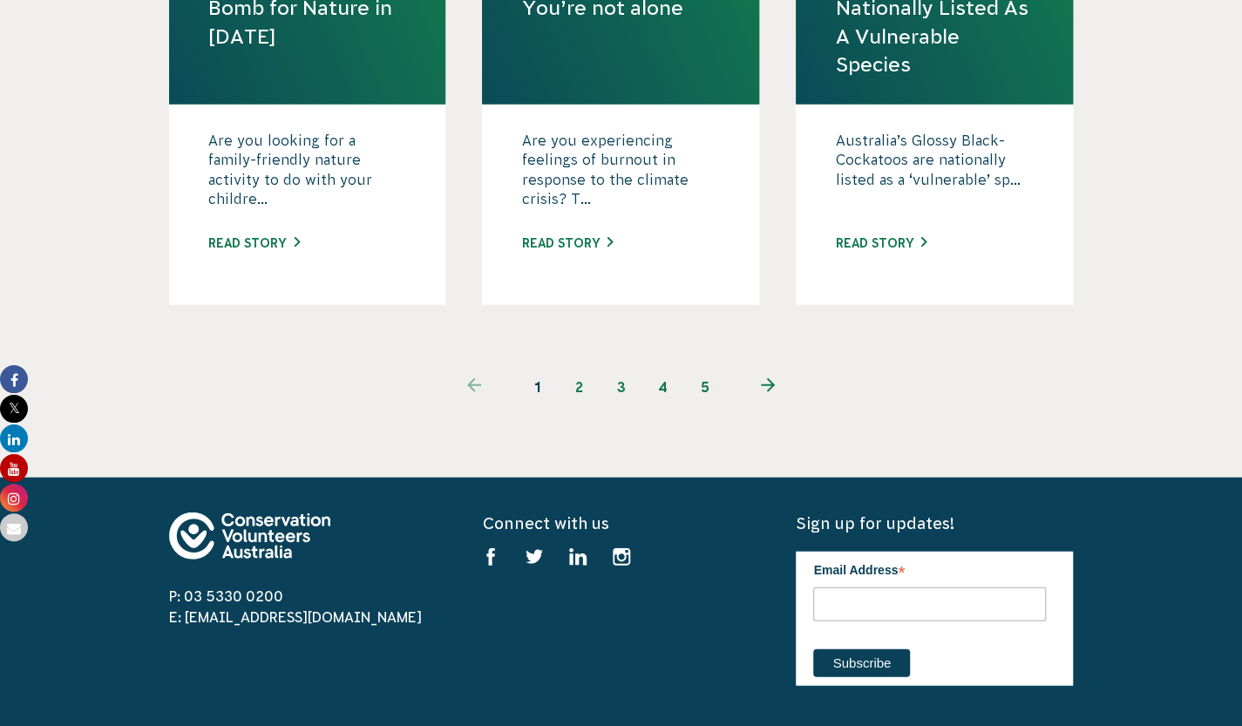
scroll to position [2091, 0]
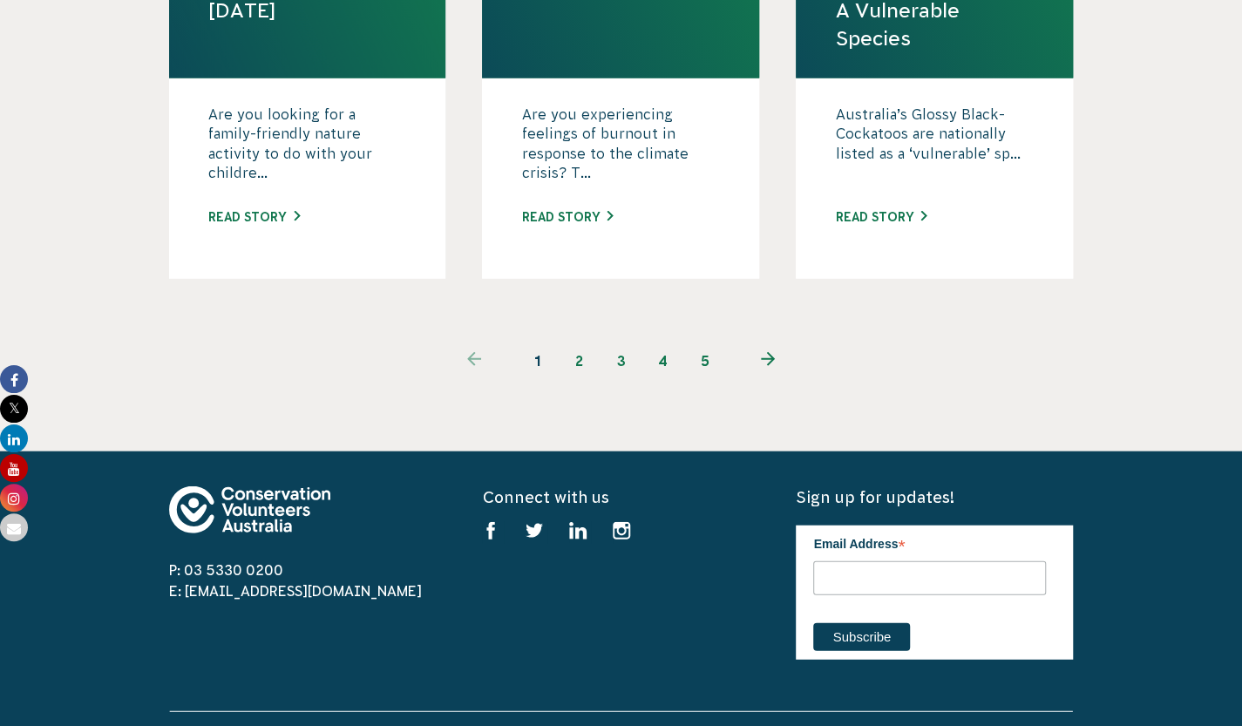
click at [768, 366] on icon "Next page" at bounding box center [768, 359] width 14 height 14
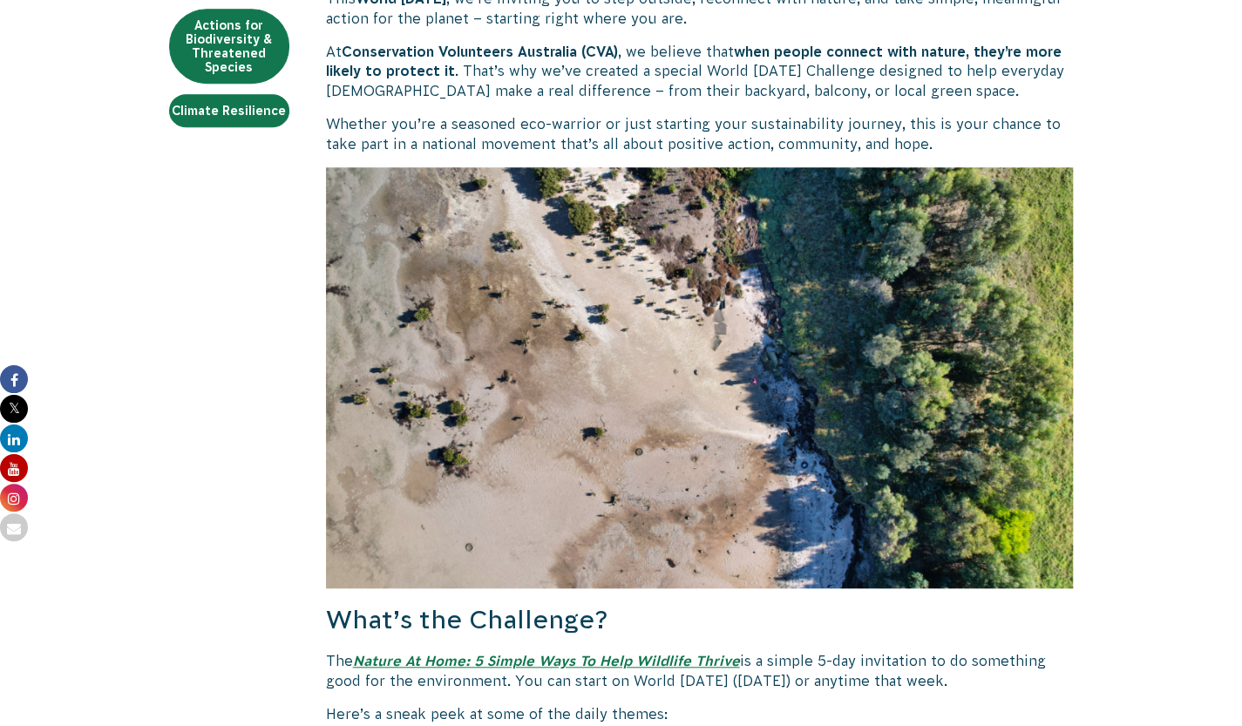
scroll to position [436, 0]
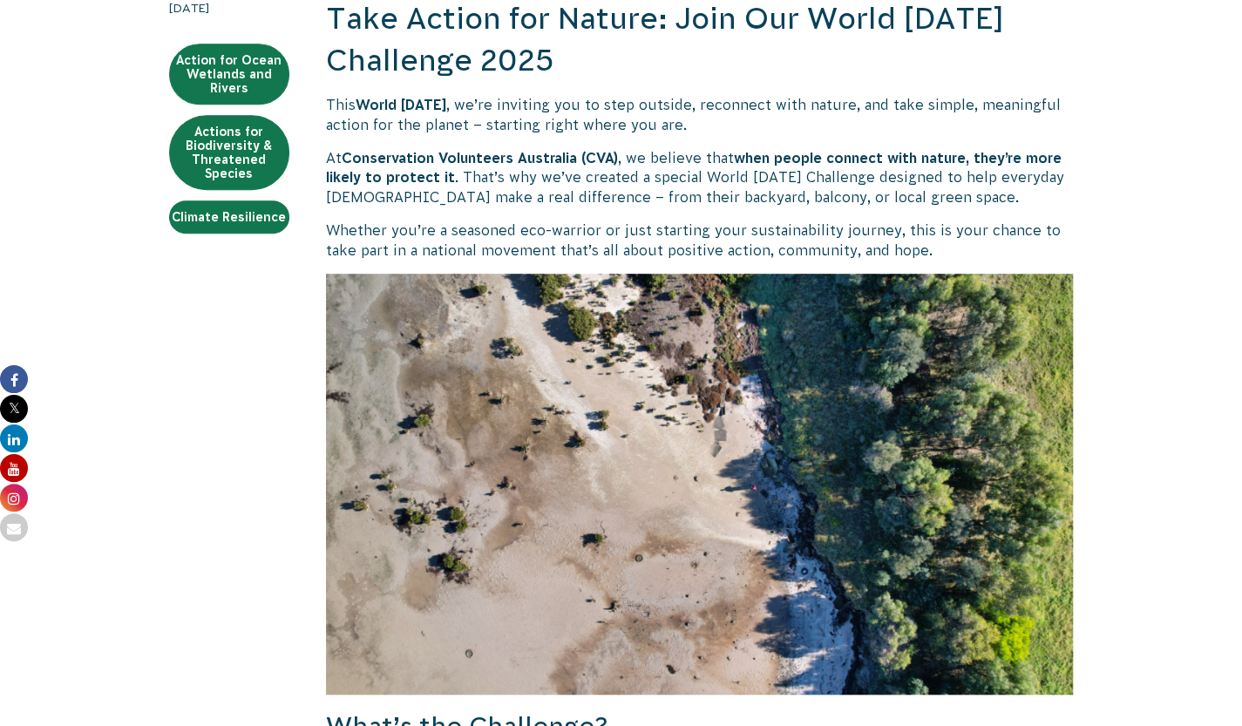
click at [634, 134] on p "This World [DATE] , we’re inviting you to step outside, reconnect with nature, …" at bounding box center [700, 114] width 748 height 39
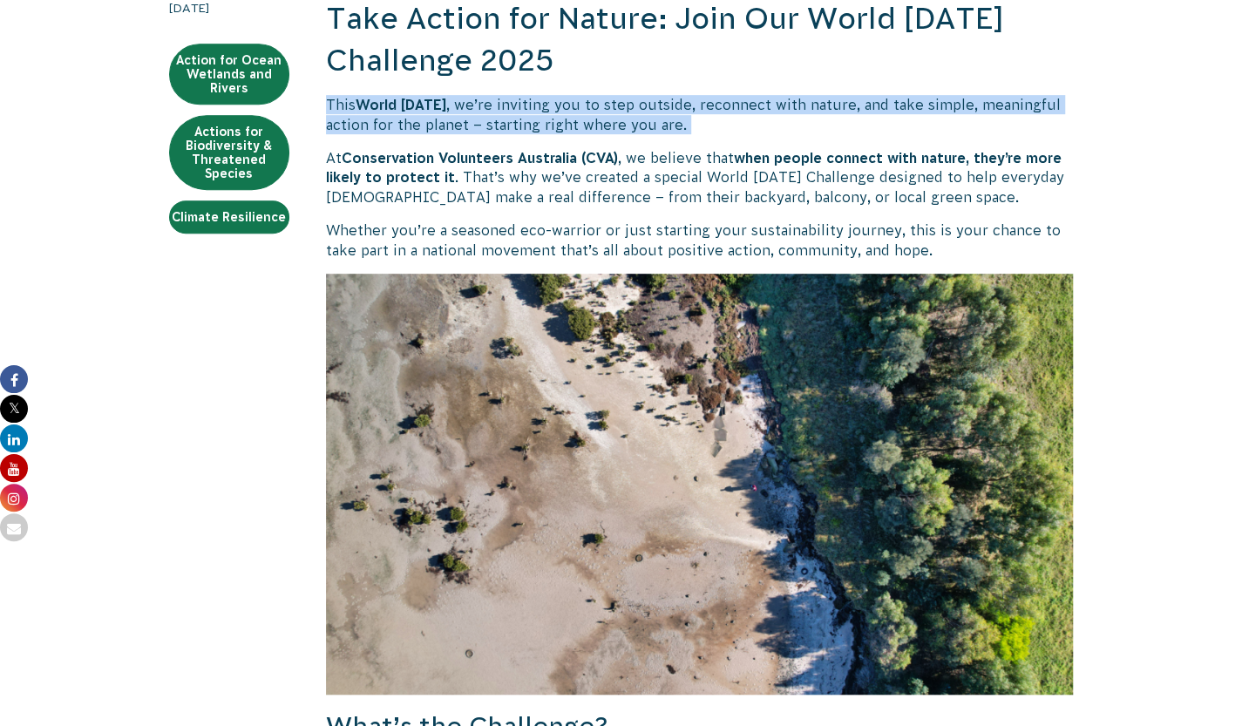
click at [634, 134] on p "This World [DATE] , we’re inviting you to step outside, reconnect with nature, …" at bounding box center [700, 114] width 748 height 39
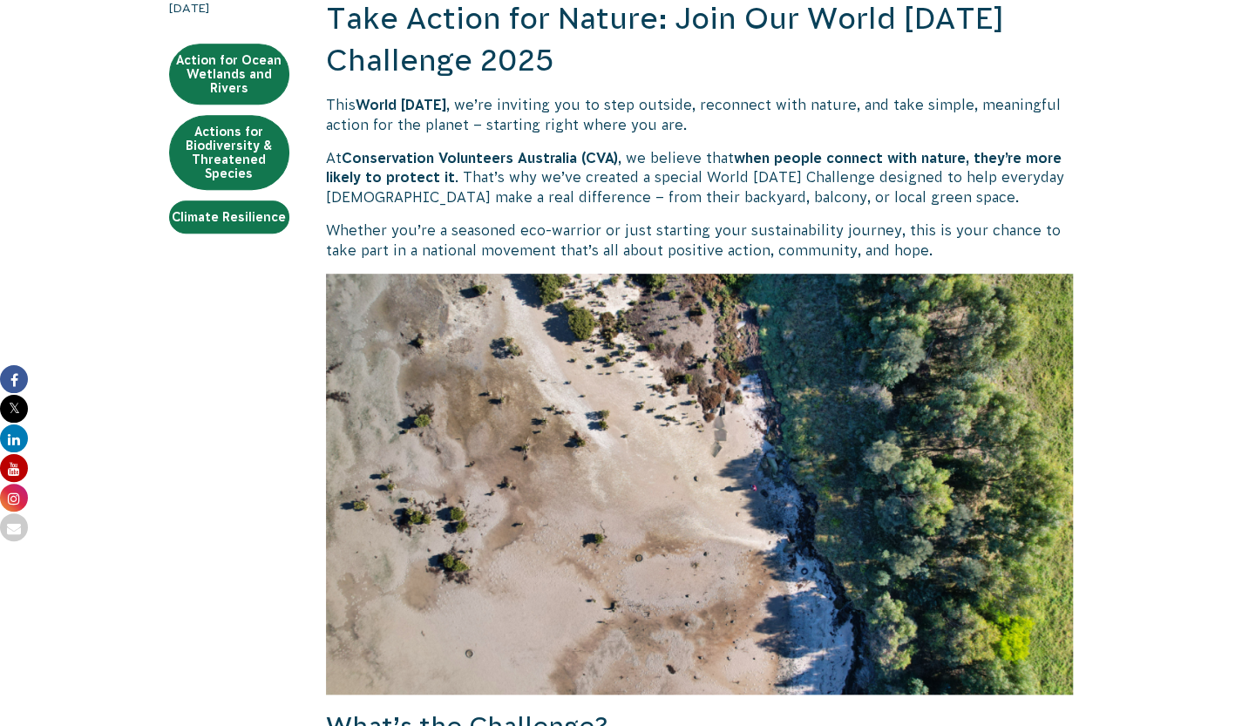
click at [426, 166] on b "Conservation Volunteers Australia (CVA)" at bounding box center [480, 158] width 276 height 16
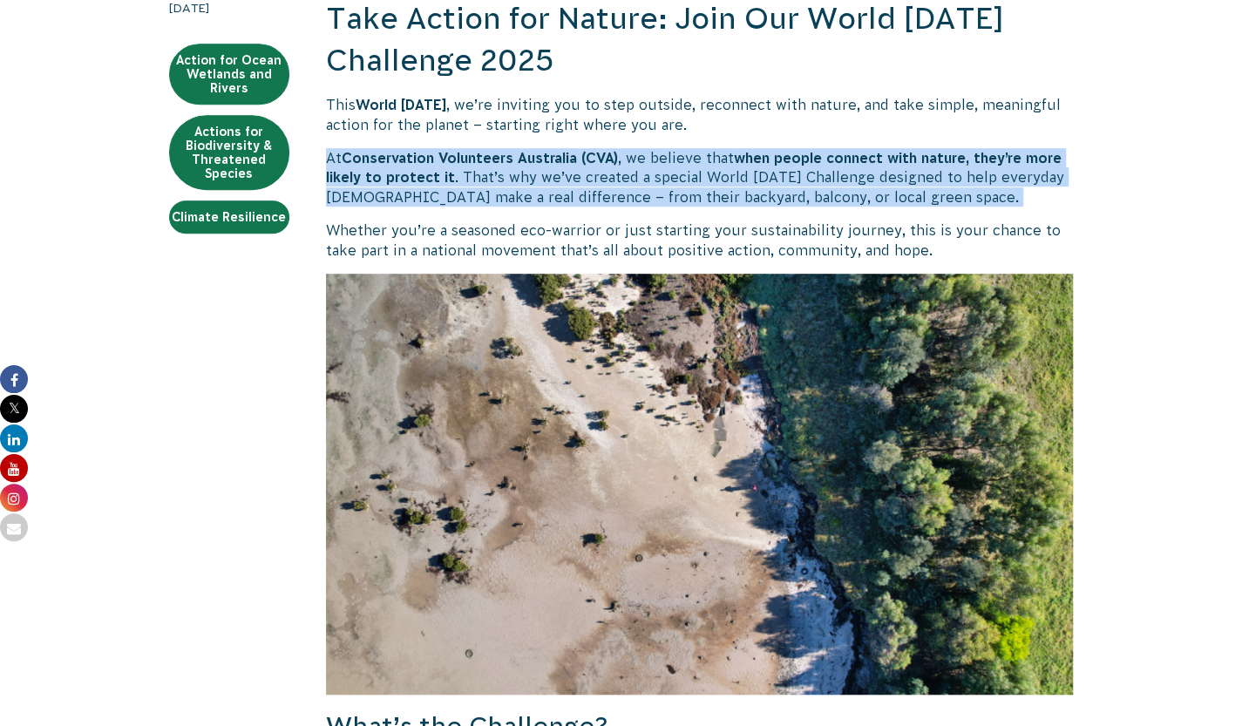
click at [426, 166] on b "Conservation Volunteers Australia (CVA)" at bounding box center [480, 158] width 276 height 16
click at [583, 260] on p "Whether you’re a seasoned eco-warrior or just starting your sustainability jour…" at bounding box center [700, 239] width 748 height 39
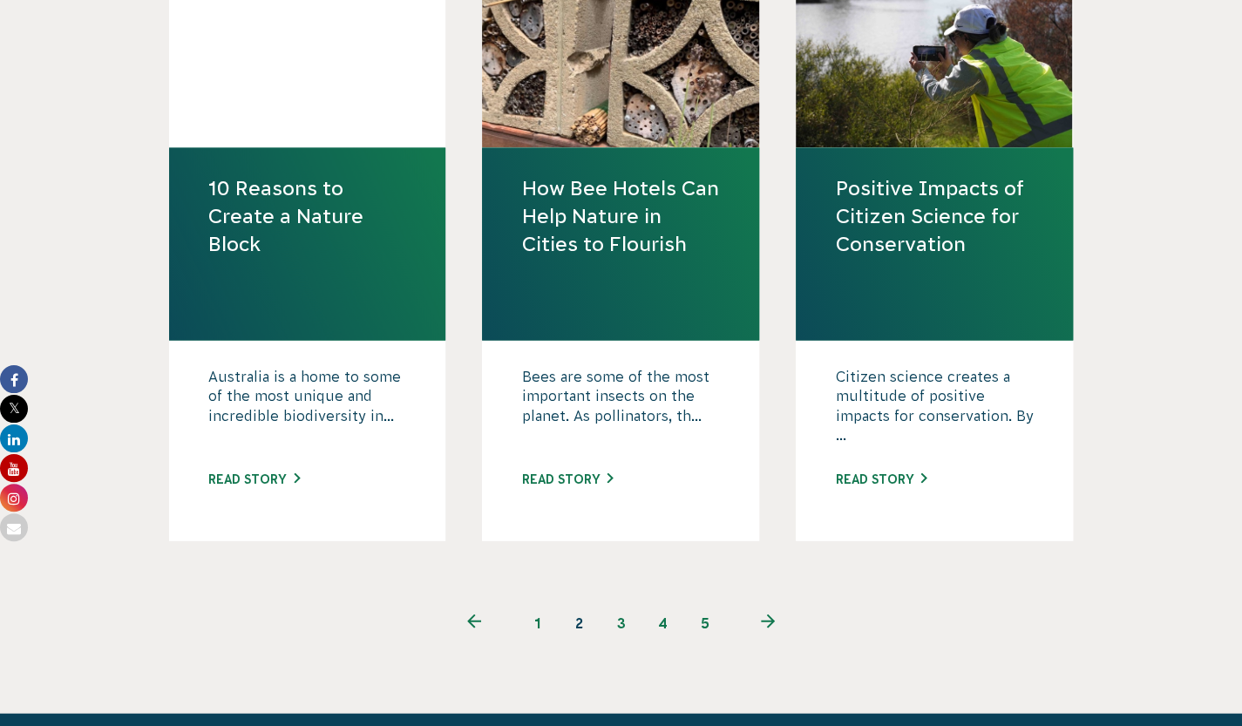
scroll to position [2265, 0]
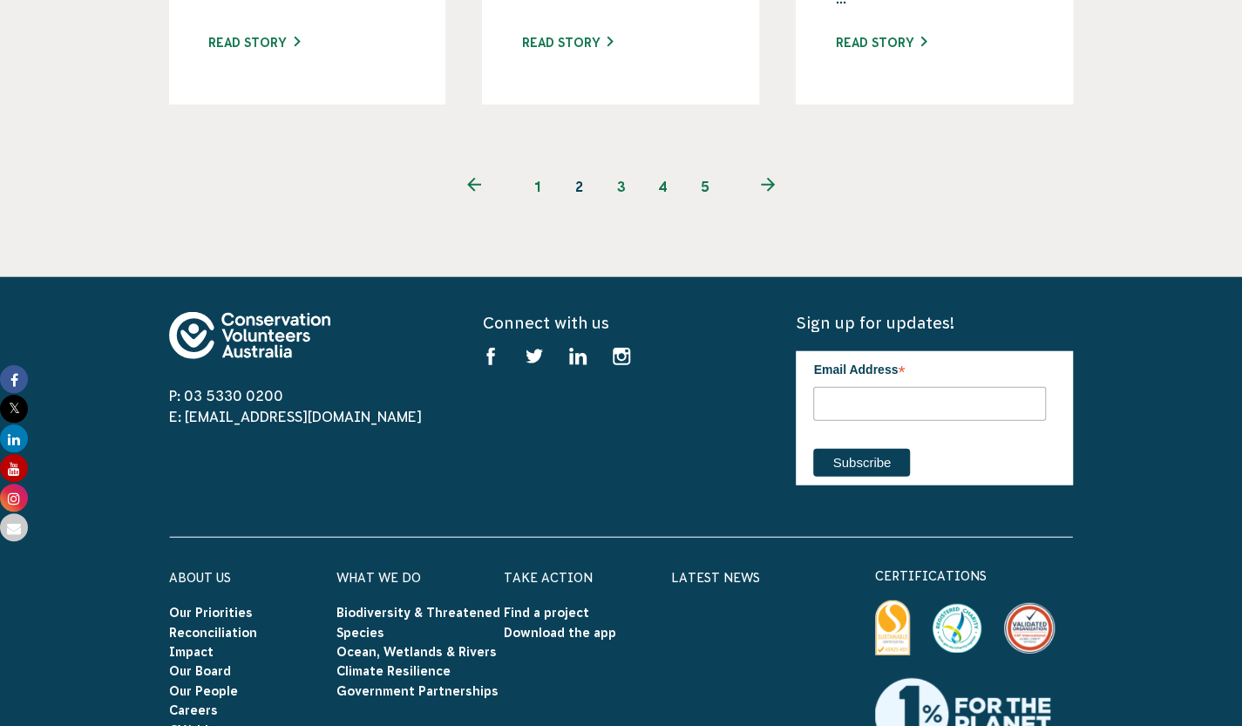
click at [770, 192] on use "Next page" at bounding box center [768, 185] width 14 height 14
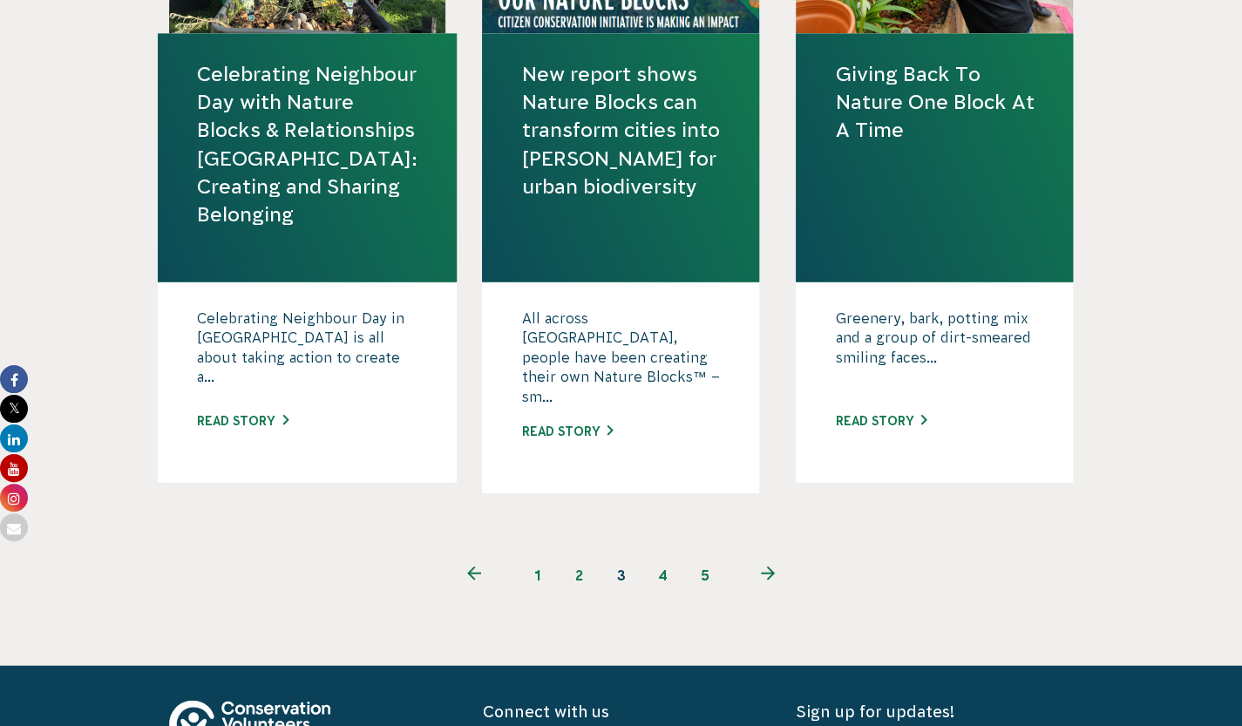
scroll to position [2353, 0]
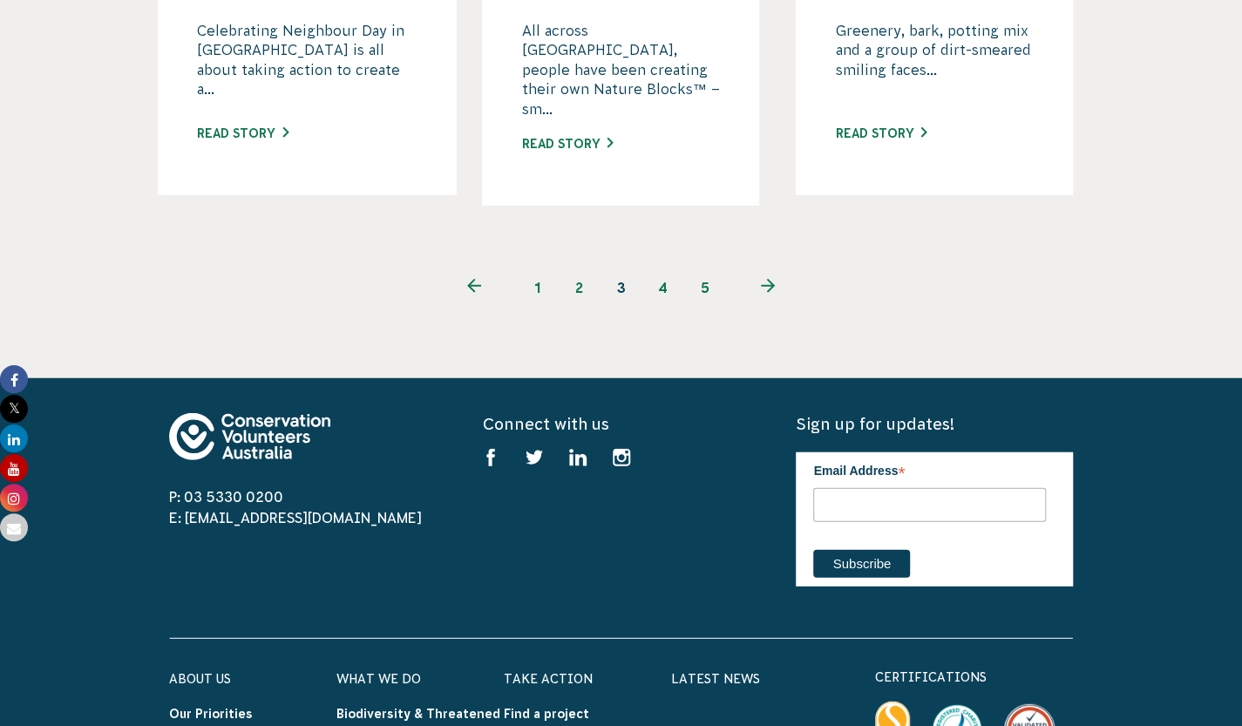
click at [769, 293] on use "Next page" at bounding box center [768, 286] width 14 height 14
